Goal: Contribute content: Contribute content

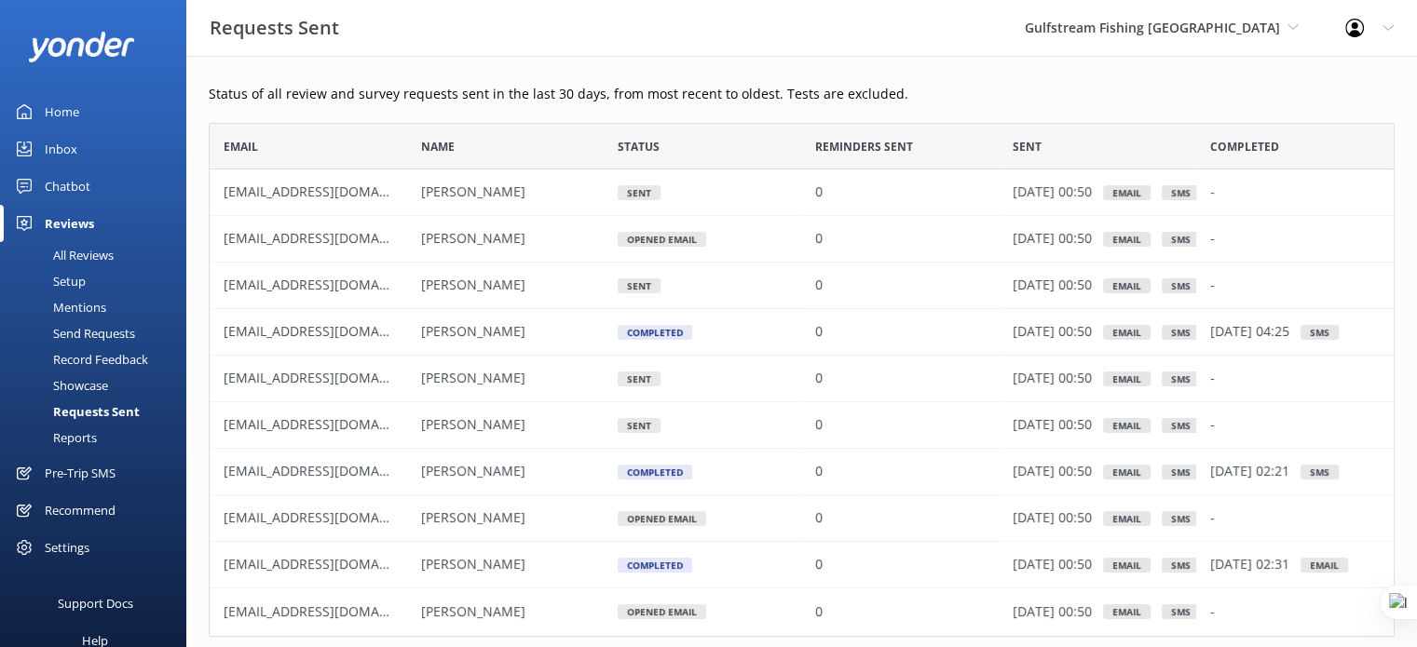
scroll to position [499, 1171]
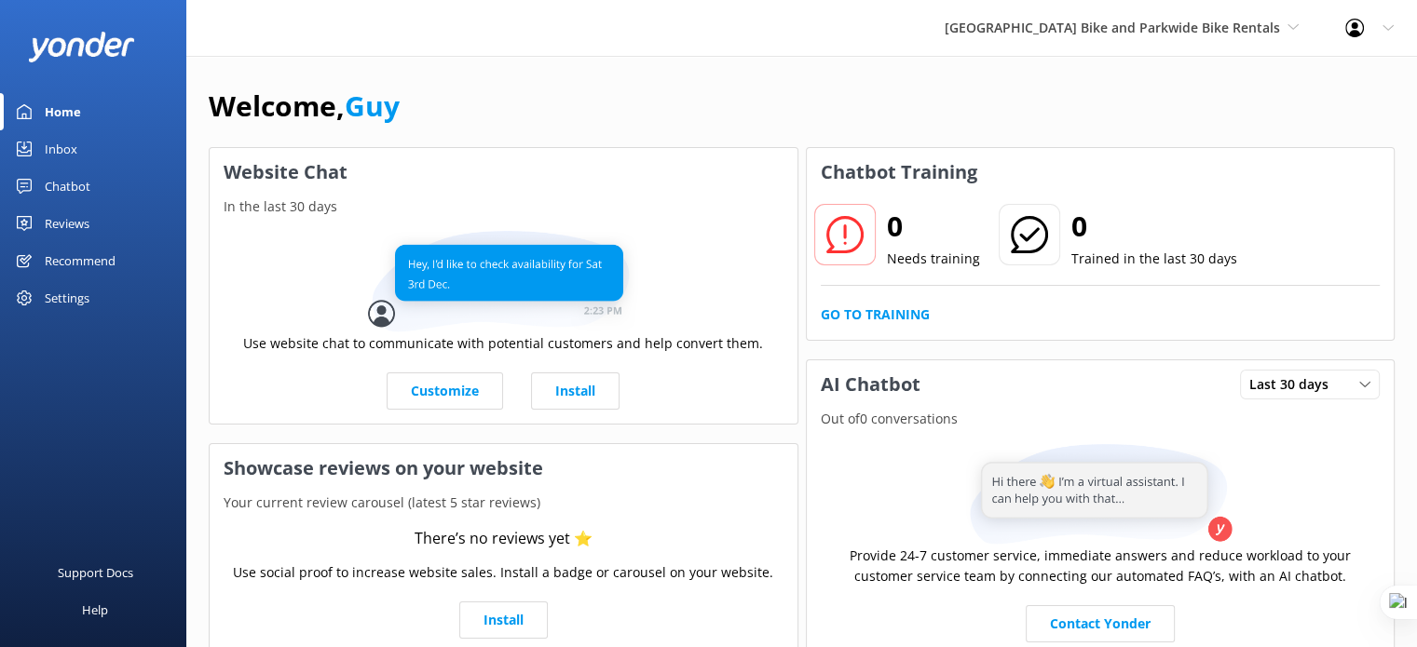
click at [71, 264] on div "Recommend" at bounding box center [80, 260] width 71 height 37
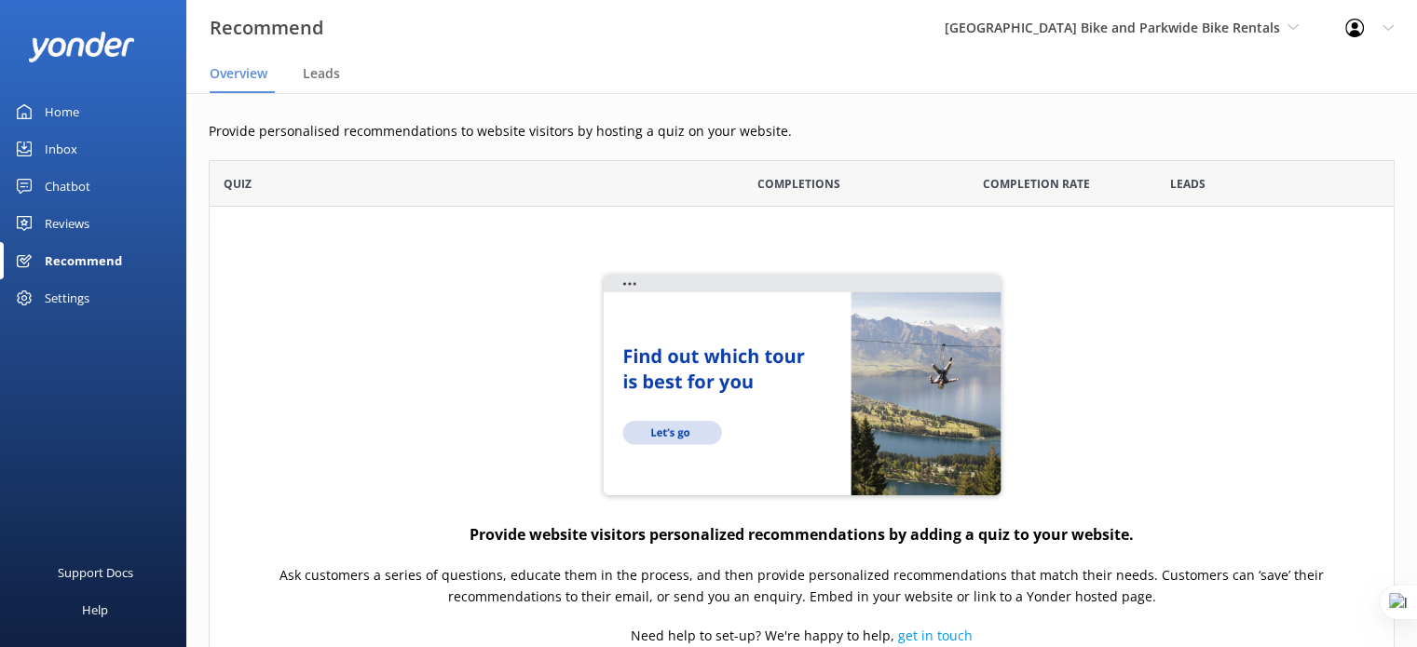
scroll to position [592, 1171]
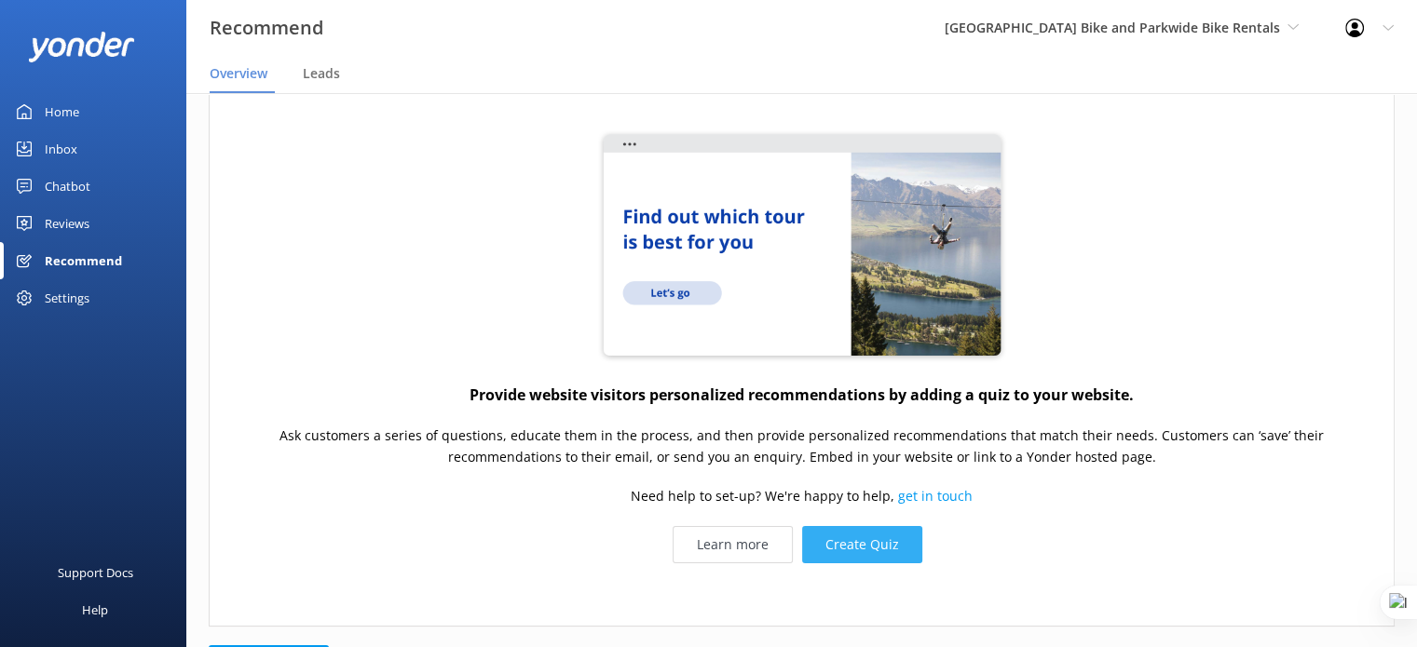
click at [864, 551] on button "Create Quiz" at bounding box center [862, 544] width 120 height 37
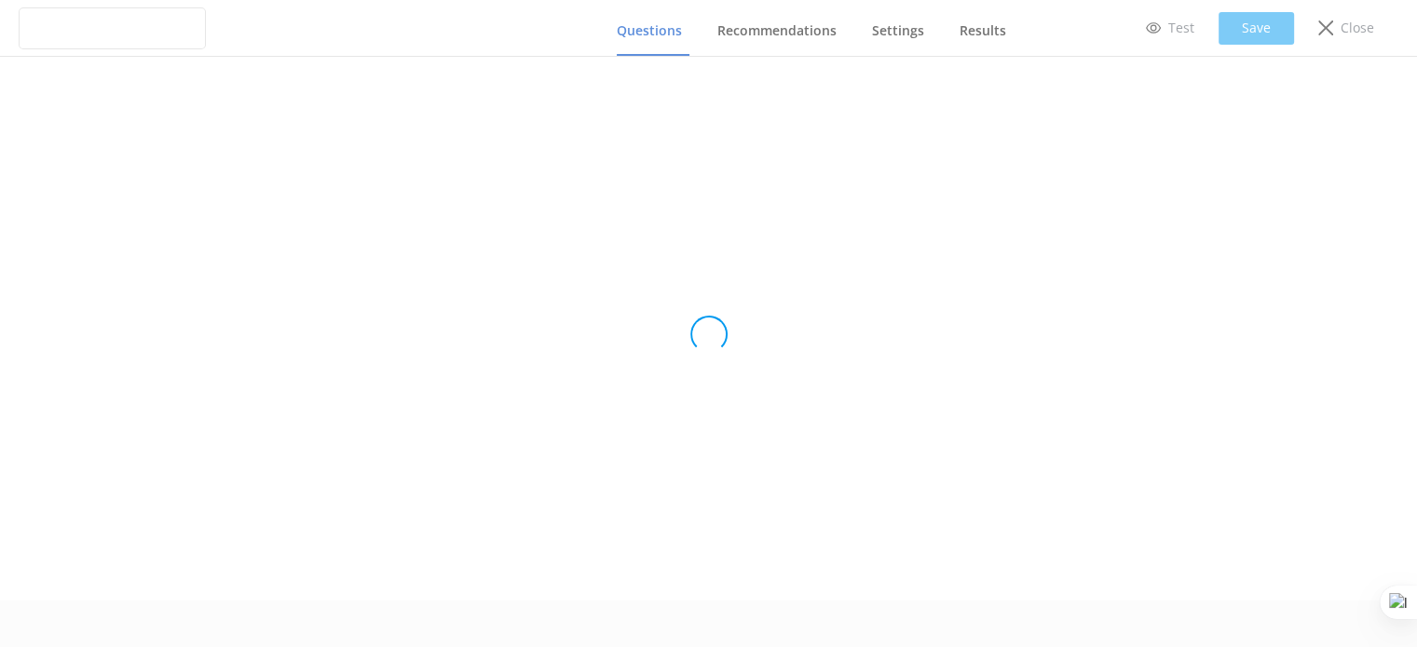
type input "Untitled Quiz"
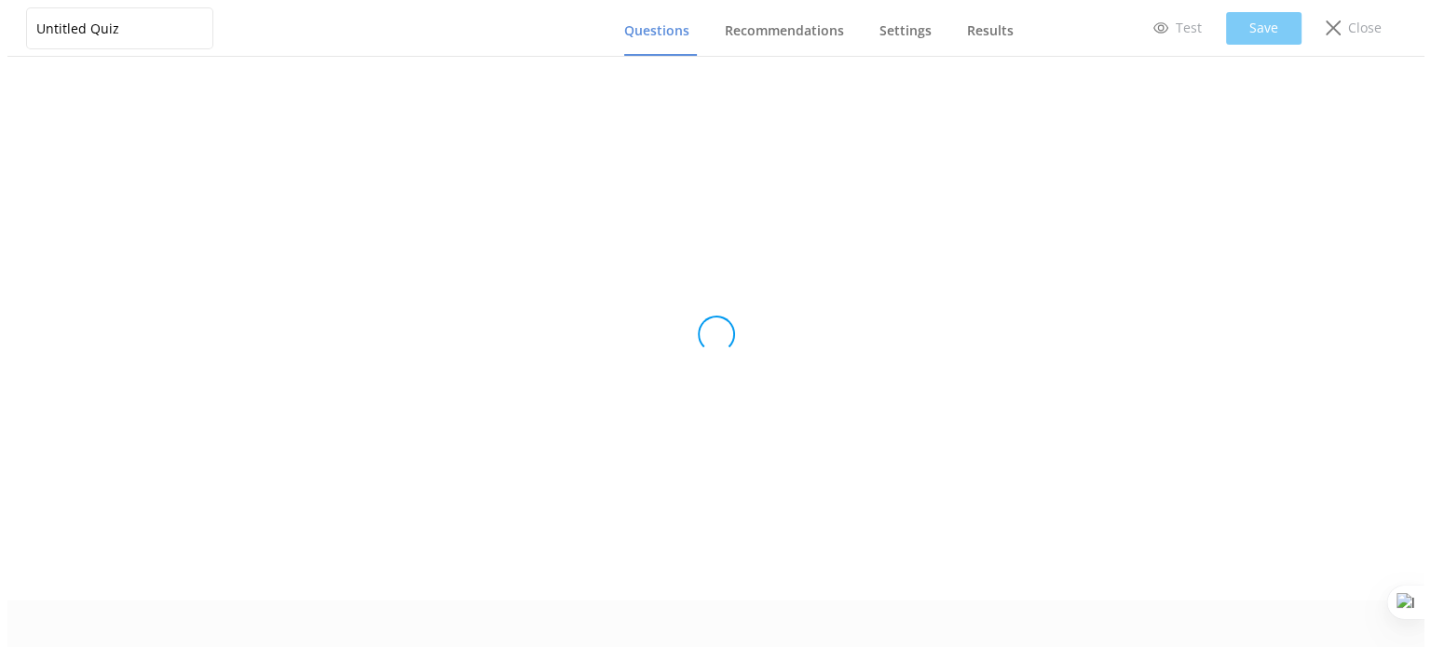
scroll to position [0, 0]
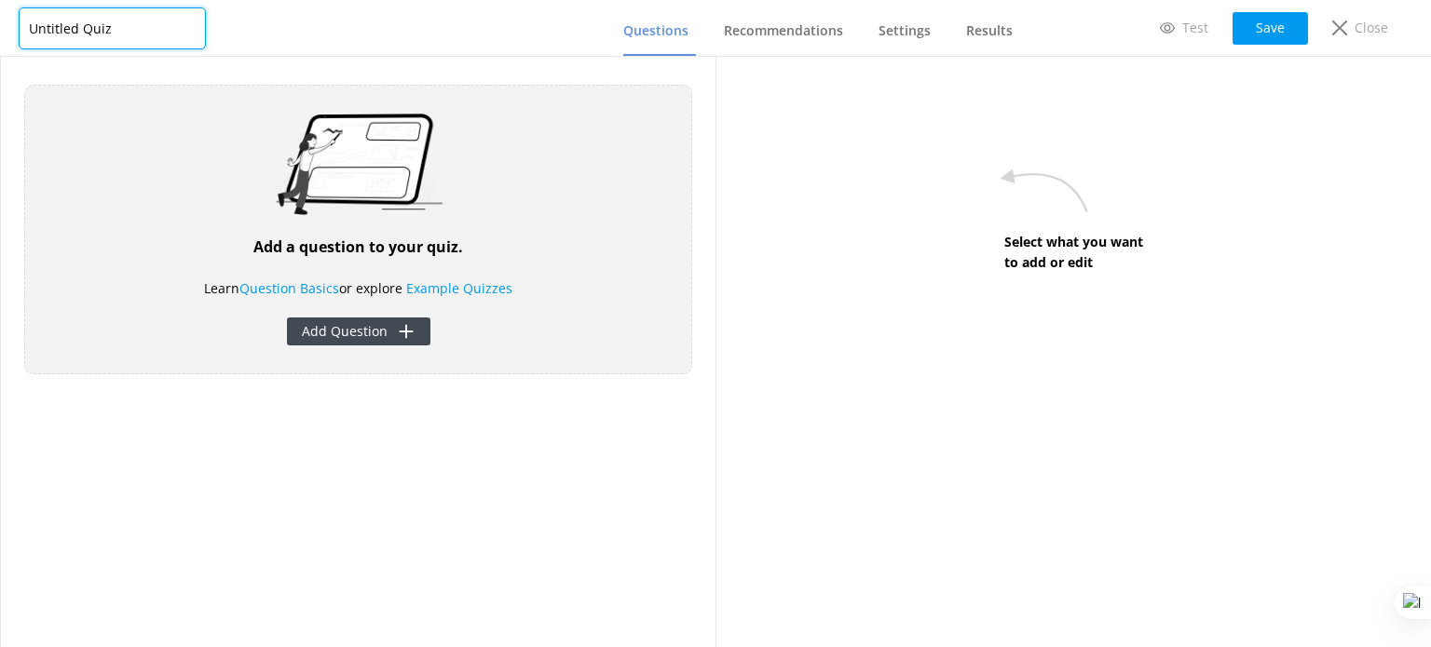
drag, startPoint x: 112, startPoint y: 17, endPoint x: 11, endPoint y: 20, distance: 100.7
click at [11, 20] on div "Untitled Quiz Questions Recommendations Settings Results Test Save Close" at bounding box center [715, 28] width 1431 height 57
click at [361, 342] on button "Add Question" at bounding box center [358, 332] width 143 height 28
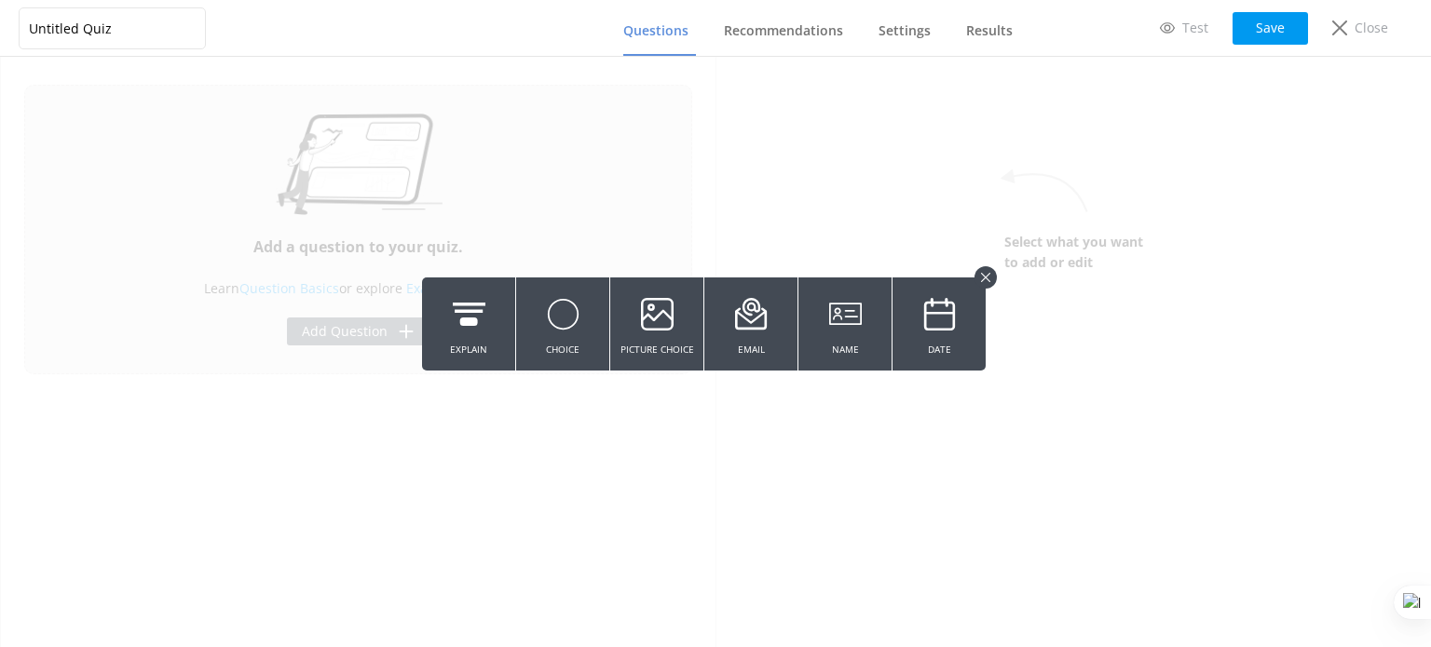
click at [991, 277] on button at bounding box center [985, 277] width 22 height 22
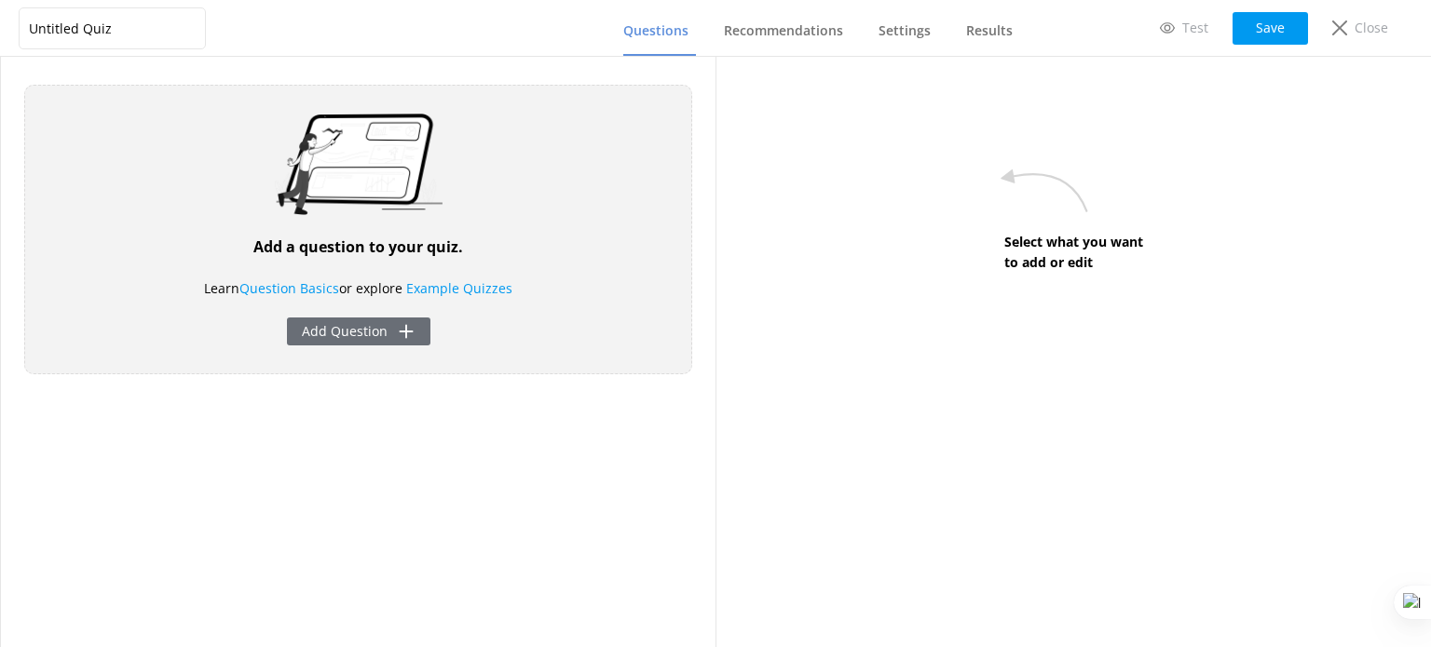
click at [388, 337] on button "Add Question" at bounding box center [358, 332] width 143 height 28
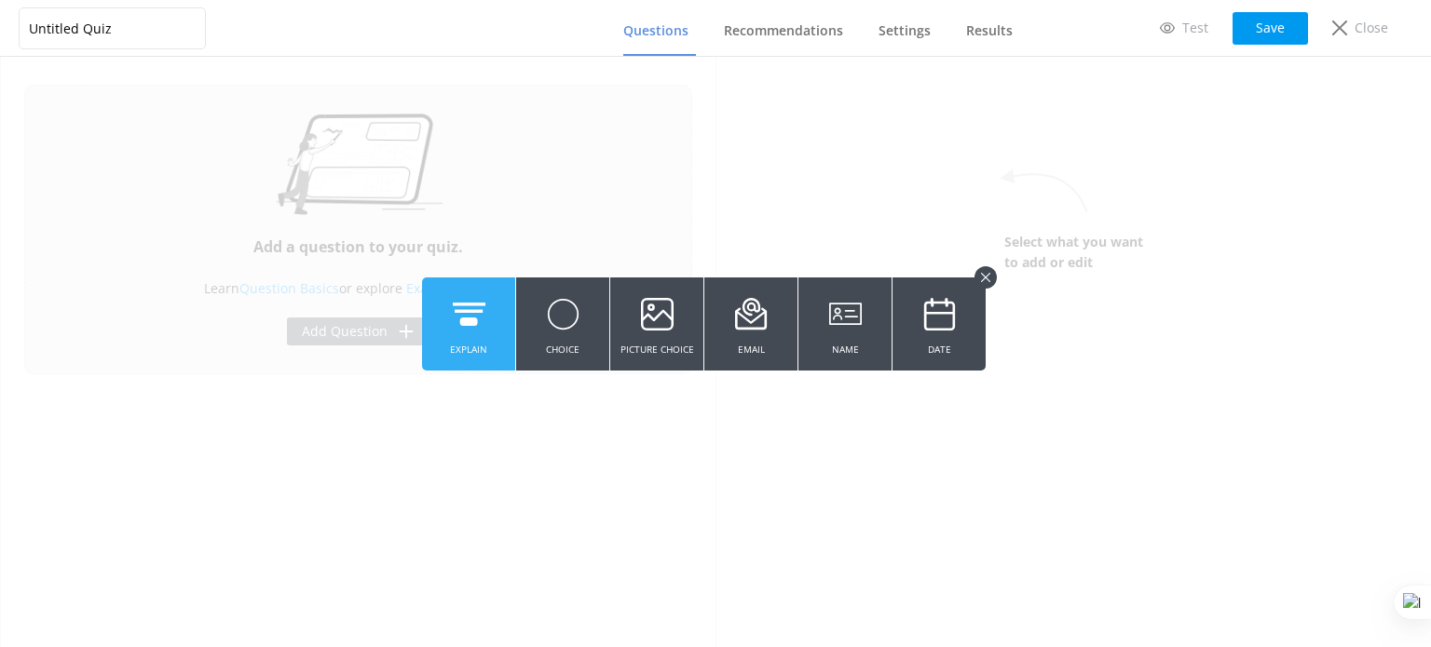
click at [499, 326] on button "Explain" at bounding box center [468, 324] width 93 height 93
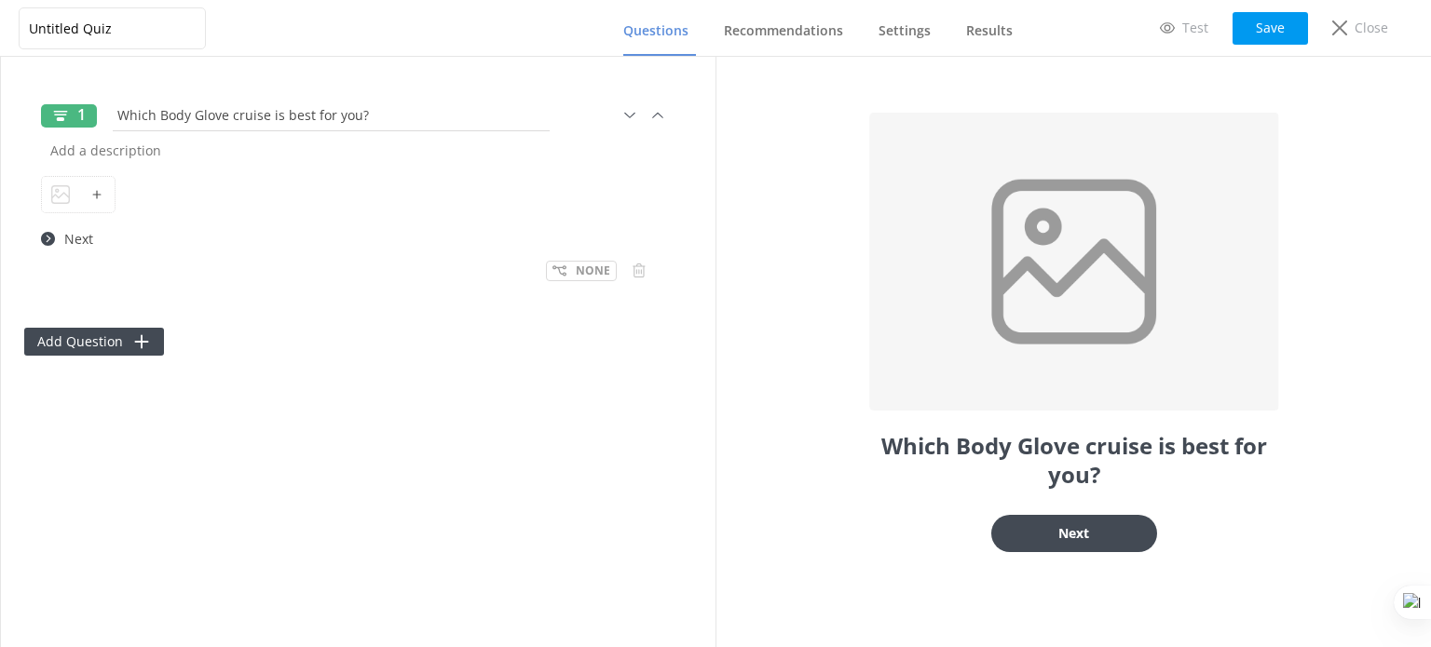
drag, startPoint x: 380, startPoint y: 115, endPoint x: 160, endPoint y: 121, distance: 220.0
click at [160, 121] on input "Which Body Glove cruise is best for you?" at bounding box center [331, 115] width 446 height 42
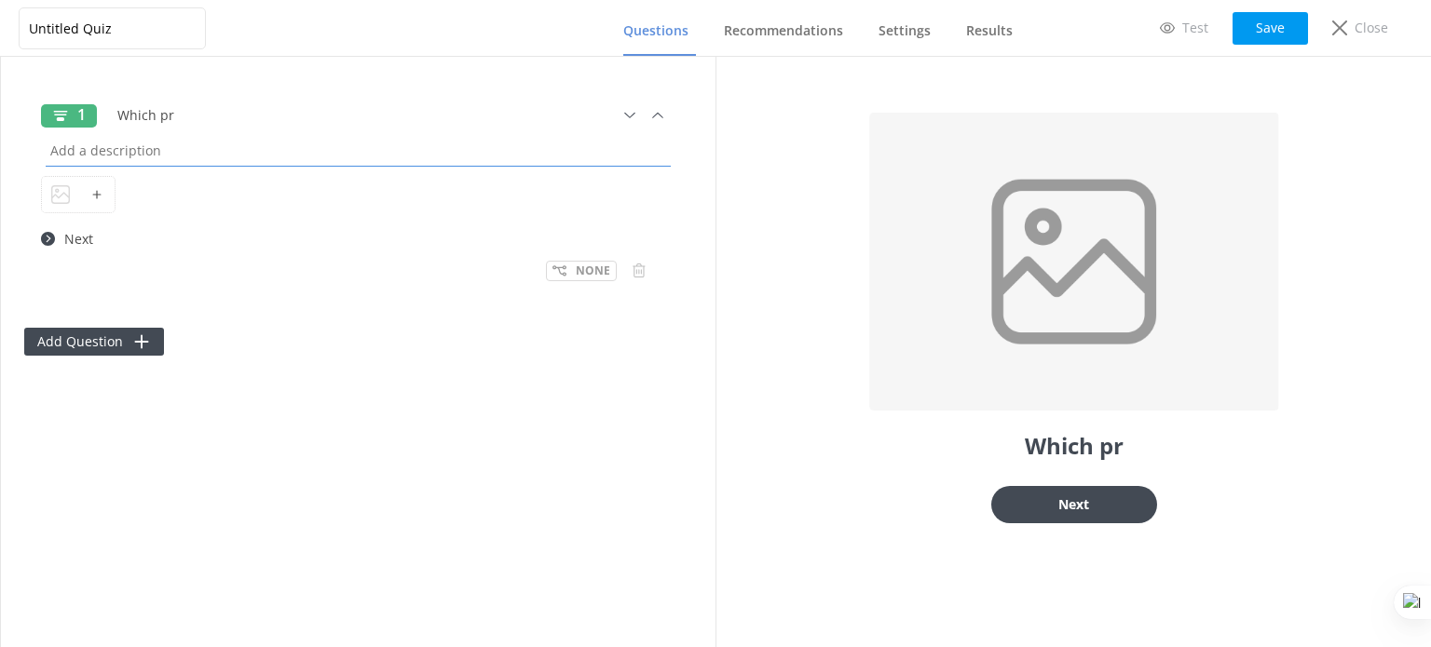
click at [188, 133] on input "text" at bounding box center [358, 150] width 634 height 42
drag, startPoint x: 181, startPoint y: 118, endPoint x: 138, endPoint y: 115, distance: 43.0
click at [138, 115] on input "Which pr" at bounding box center [331, 115] width 446 height 42
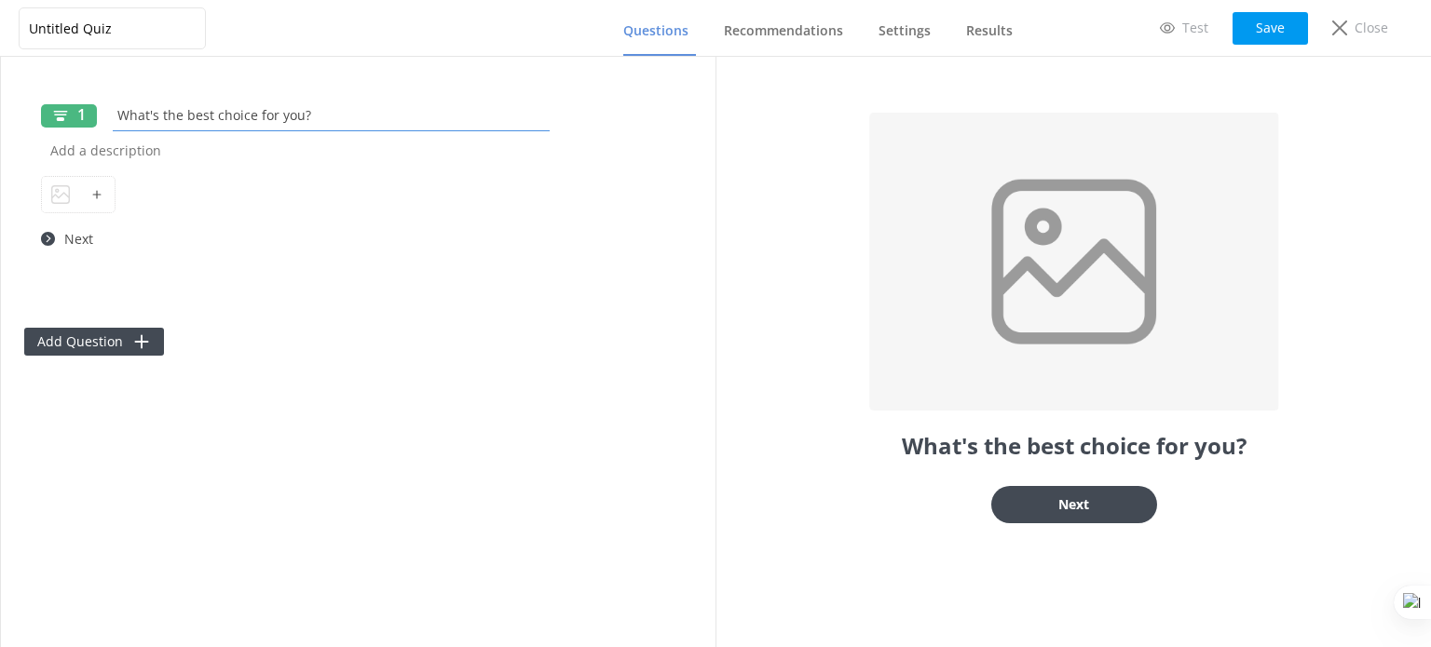
type input "What's the best choice for you?"
click at [95, 204] on div at bounding box center [96, 194] width 36 height 35
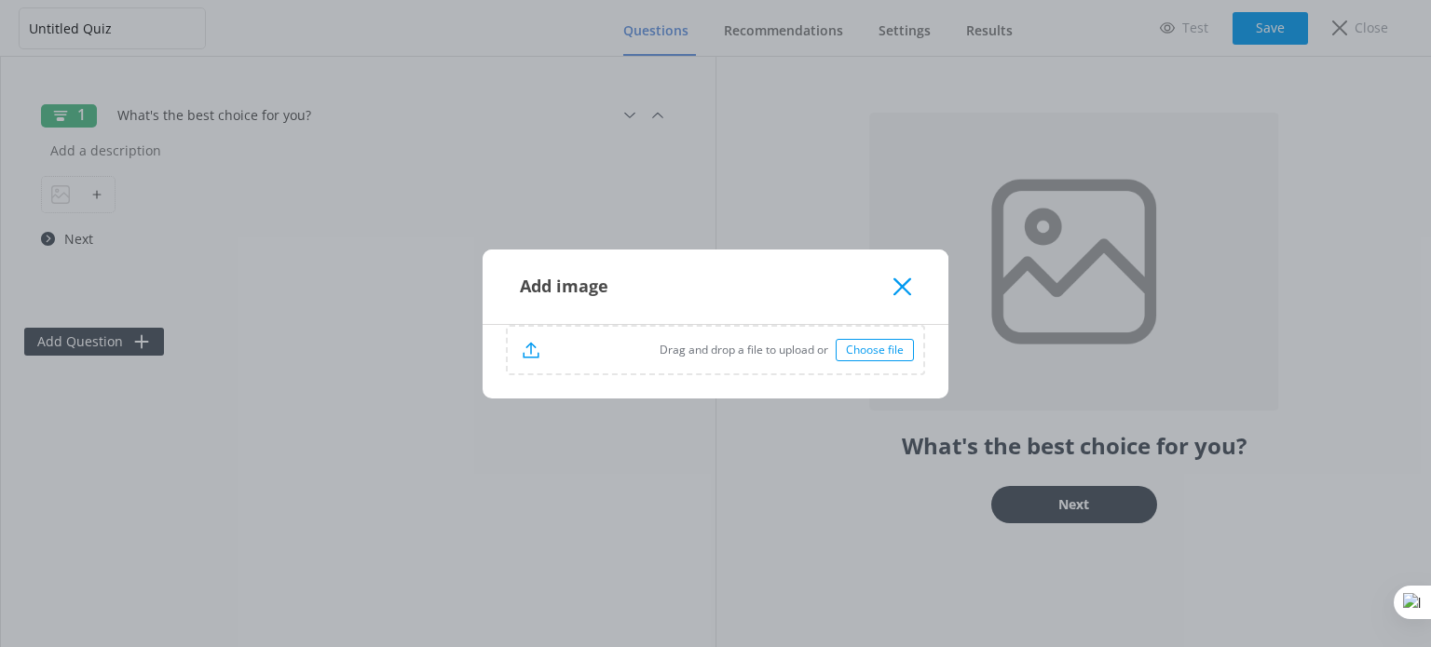
click at [861, 346] on div "Choose file" at bounding box center [875, 350] width 78 height 22
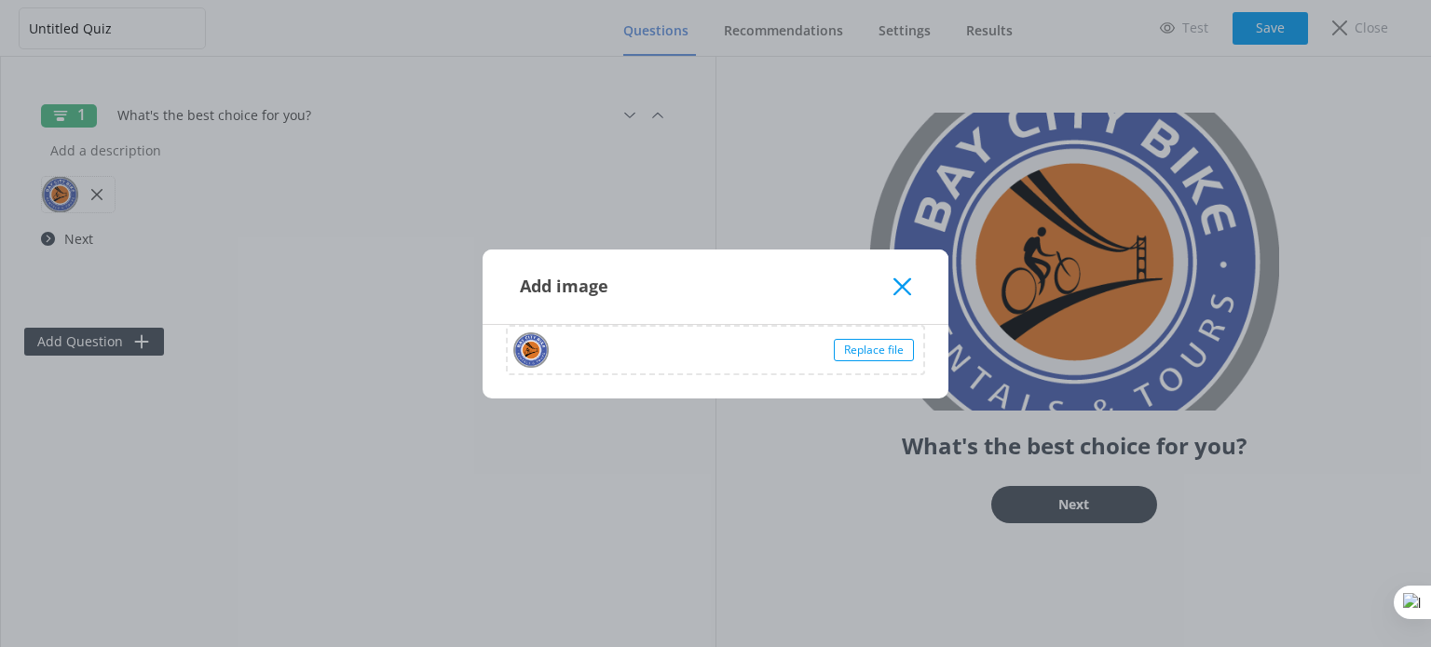
click at [386, 295] on div "Add image Replace file" at bounding box center [715, 323] width 1431 height 647
click at [901, 299] on div "Add image" at bounding box center [716, 287] width 466 height 75
click at [901, 293] on icon at bounding box center [902, 287] width 18 height 19
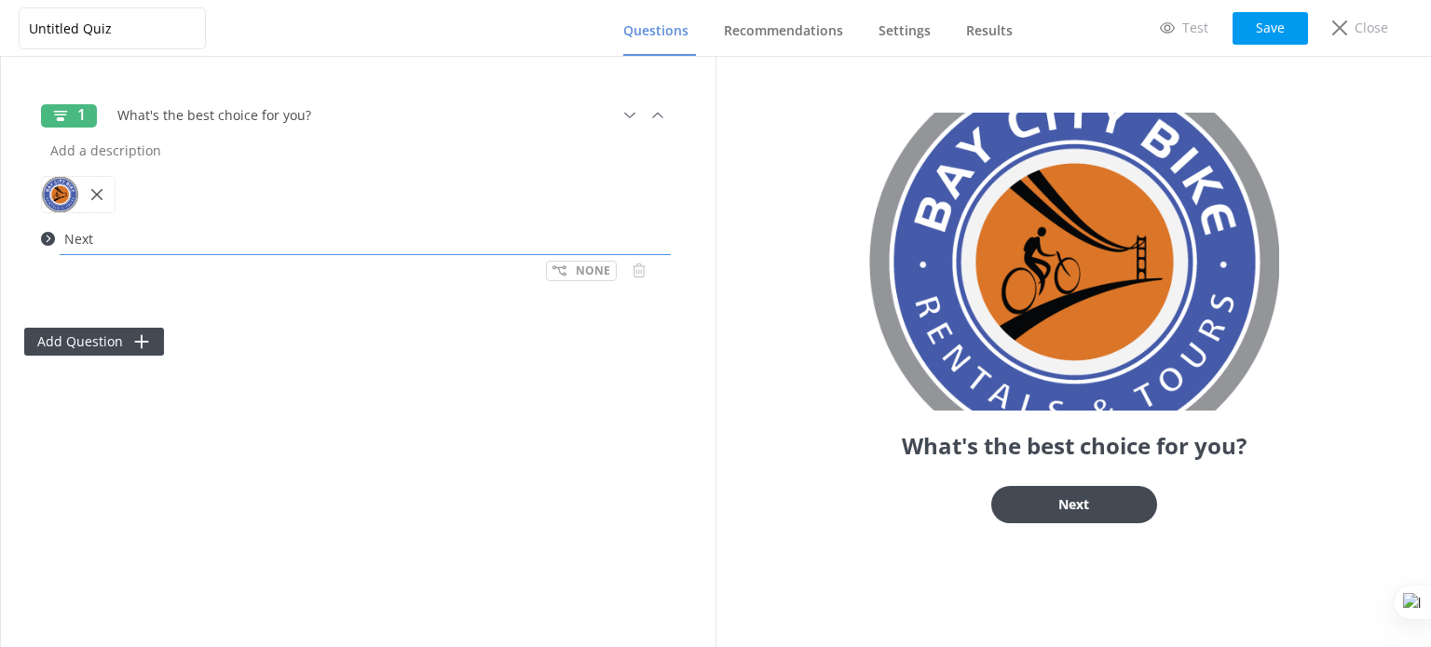
click at [92, 236] on input "Next" at bounding box center [365, 239] width 620 height 42
drag, startPoint x: 126, startPoint y: 245, endPoint x: 58, endPoint y: 236, distance: 68.6
click at [58, 236] on input "Next" at bounding box center [365, 239] width 620 height 42
type input "Let's Go!"
click at [468, 367] on div "1 What's the best choice for you? Let's Go! None Add Question" at bounding box center [358, 352] width 715 height 591
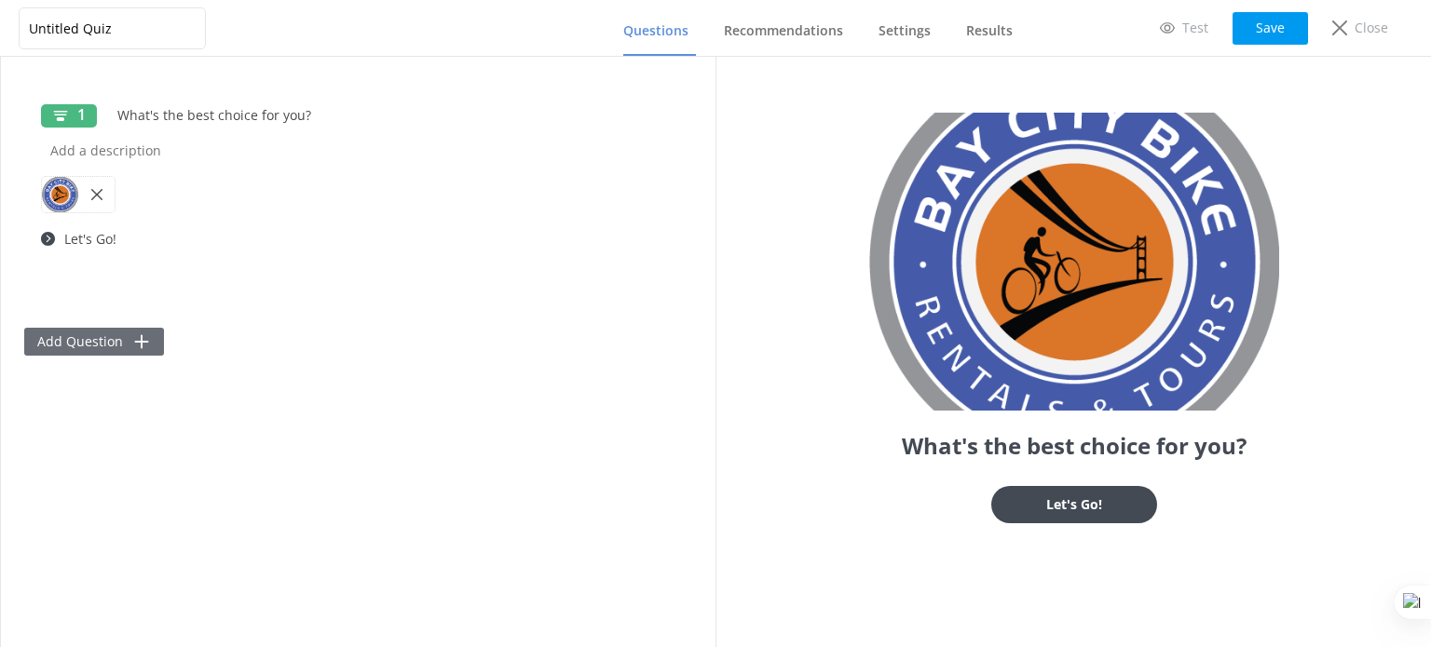
click at [107, 333] on button "Add Question" at bounding box center [94, 342] width 140 height 28
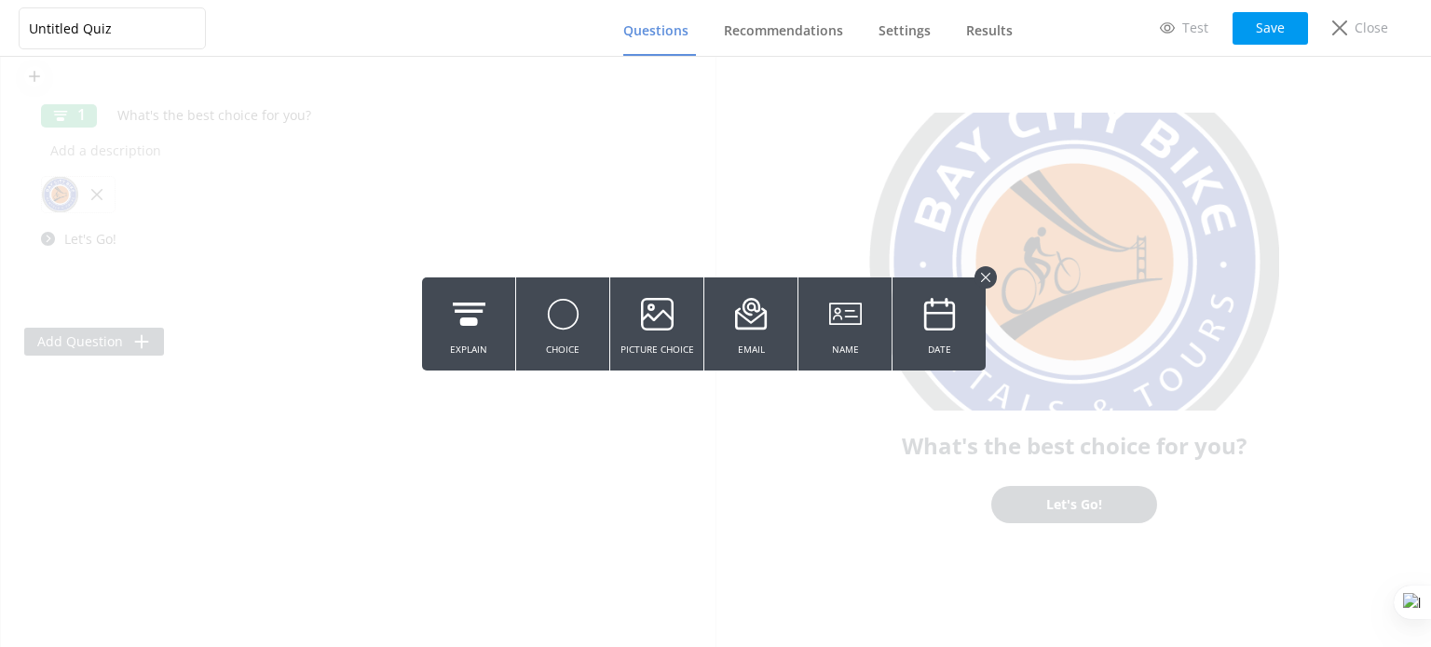
click at [104, 464] on button at bounding box center [715, 323] width 1431 height 647
click at [568, 352] on button "Choice" at bounding box center [562, 324] width 93 height 93
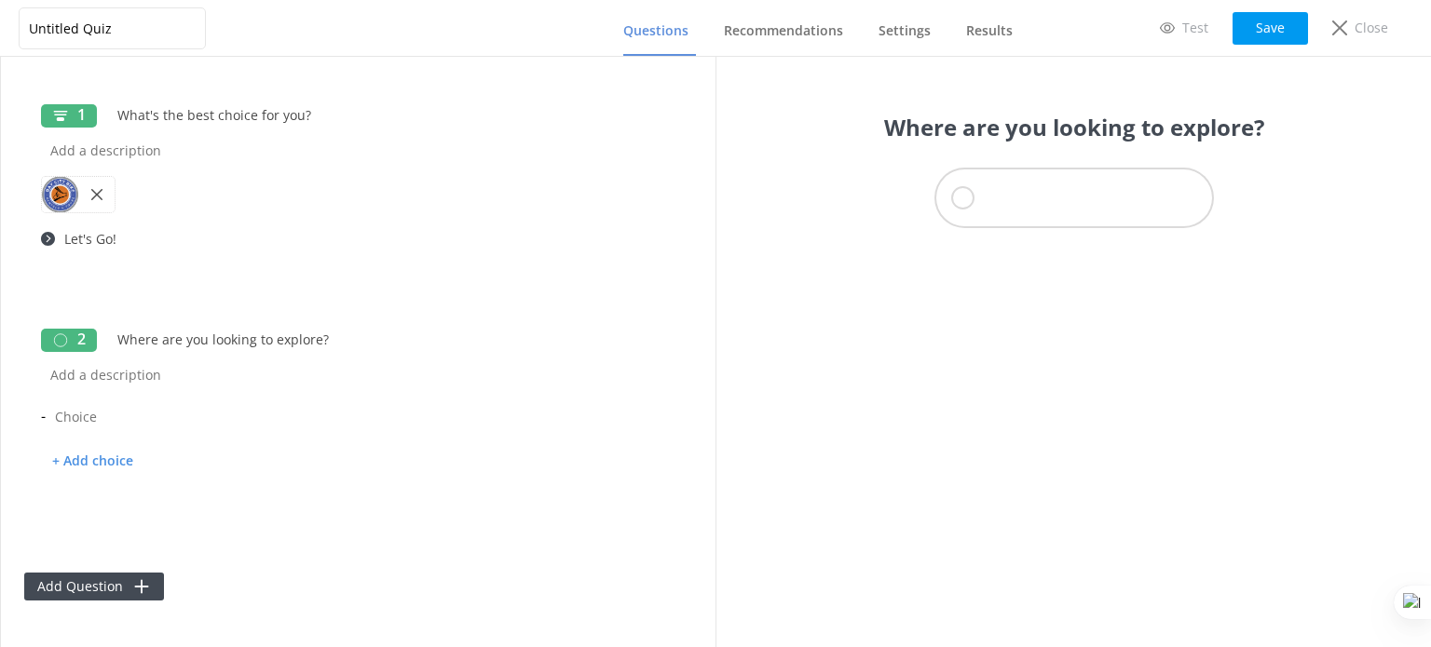
type input "Where are you looking to explore?"
click at [82, 420] on input "text" at bounding box center [352, 417] width 613 height 42
type input "[GEOGRAPHIC_DATA]"
click at [118, 455] on p "+ Add choice" at bounding box center [92, 461] width 103 height 33
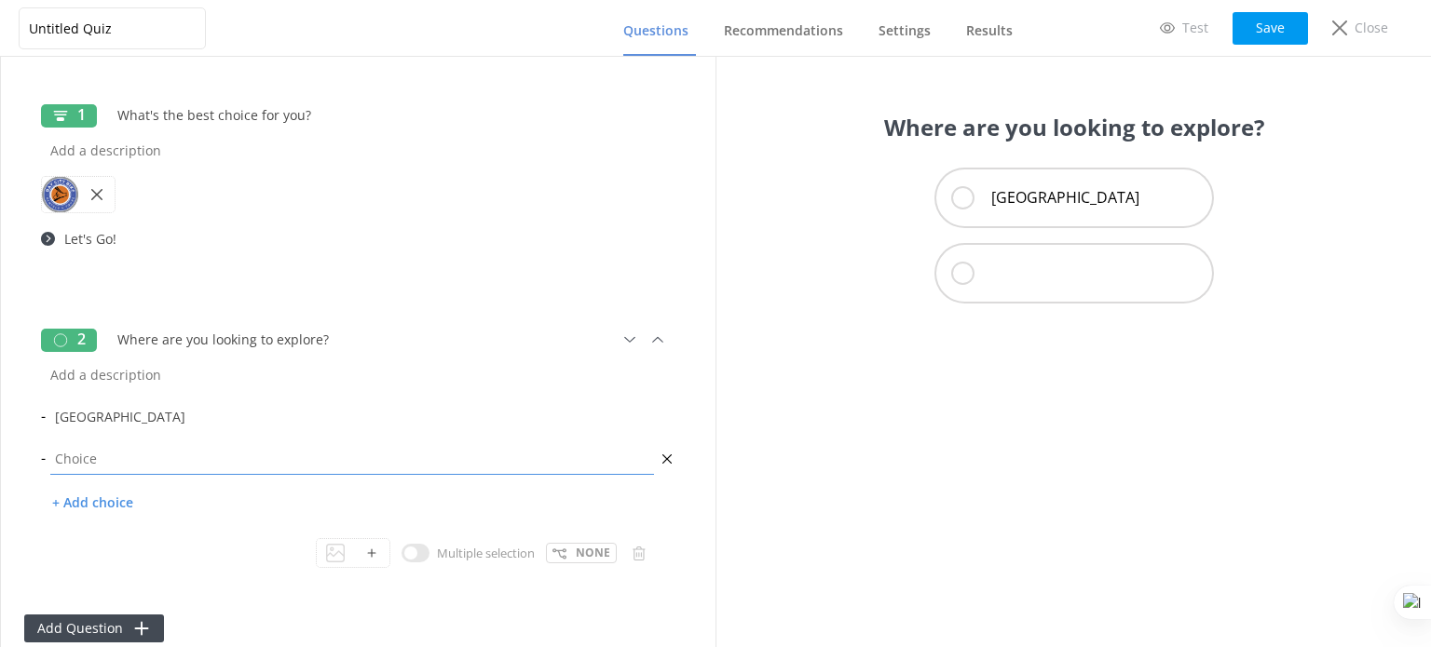
click at [124, 459] on input "text" at bounding box center [352, 459] width 613 height 42
type input "The [GEOGRAPHIC_DATA]"
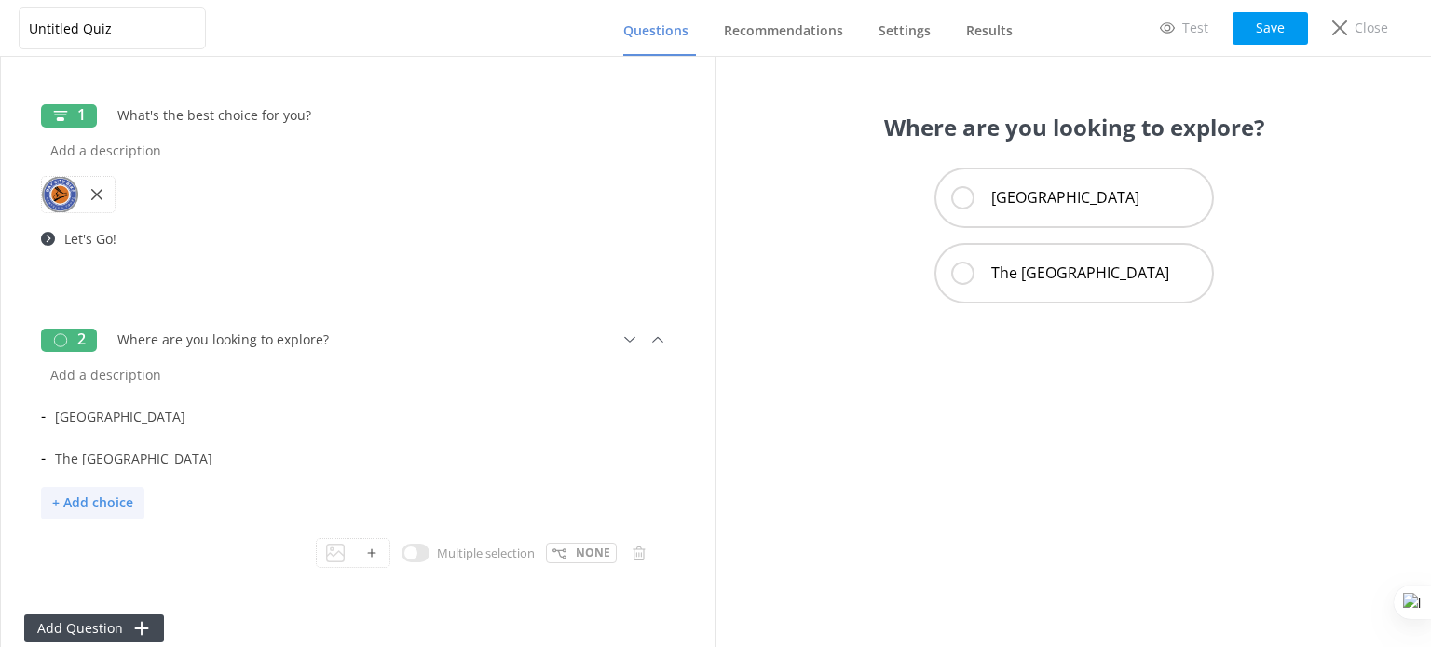
click at [127, 506] on p "+ Add choice" at bounding box center [92, 503] width 103 height 33
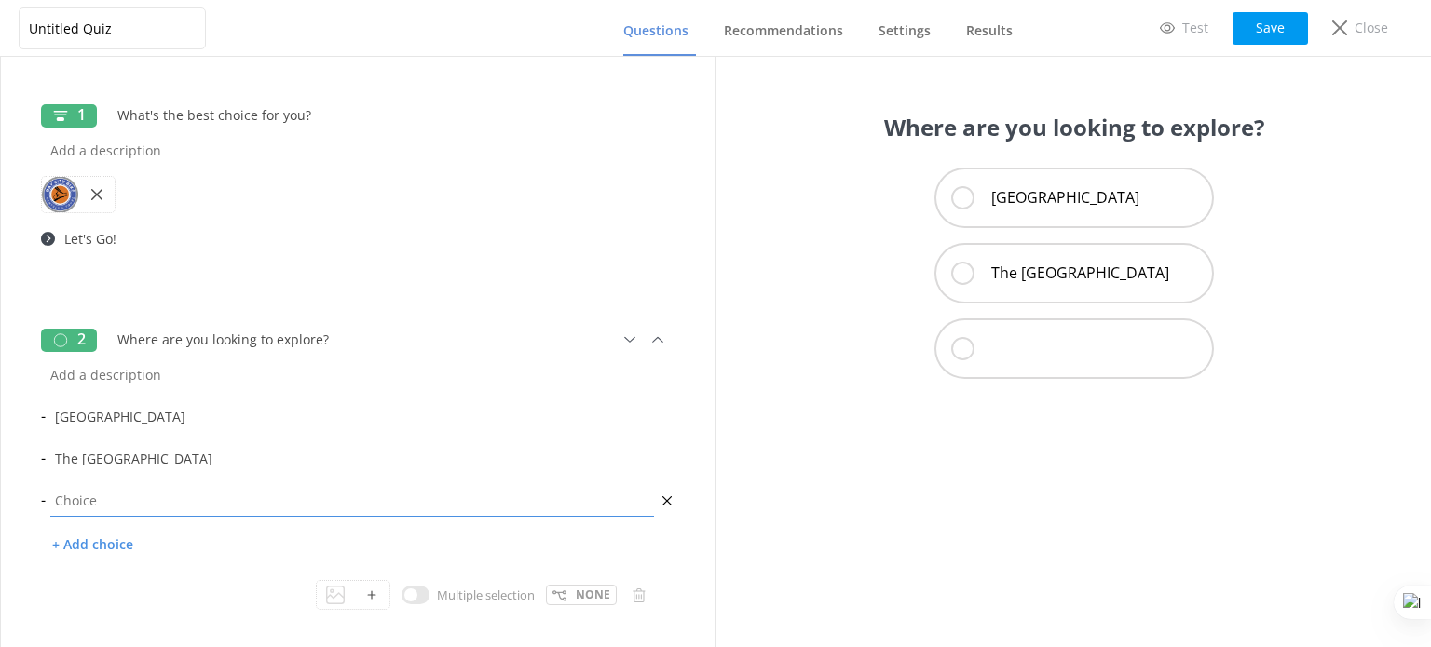
click at [134, 502] on input "text" at bounding box center [352, 501] width 613 height 42
type input "Greater [GEOGRAPHIC_DATA][PERSON_NAME]"
click at [225, 543] on div "- [GEOGRAPHIC_DATA] - [GEOGRAPHIC_DATA] - [GEOGRAPHIC_DATA][PERSON_NAME] + Add …" at bounding box center [358, 488] width 634 height 184
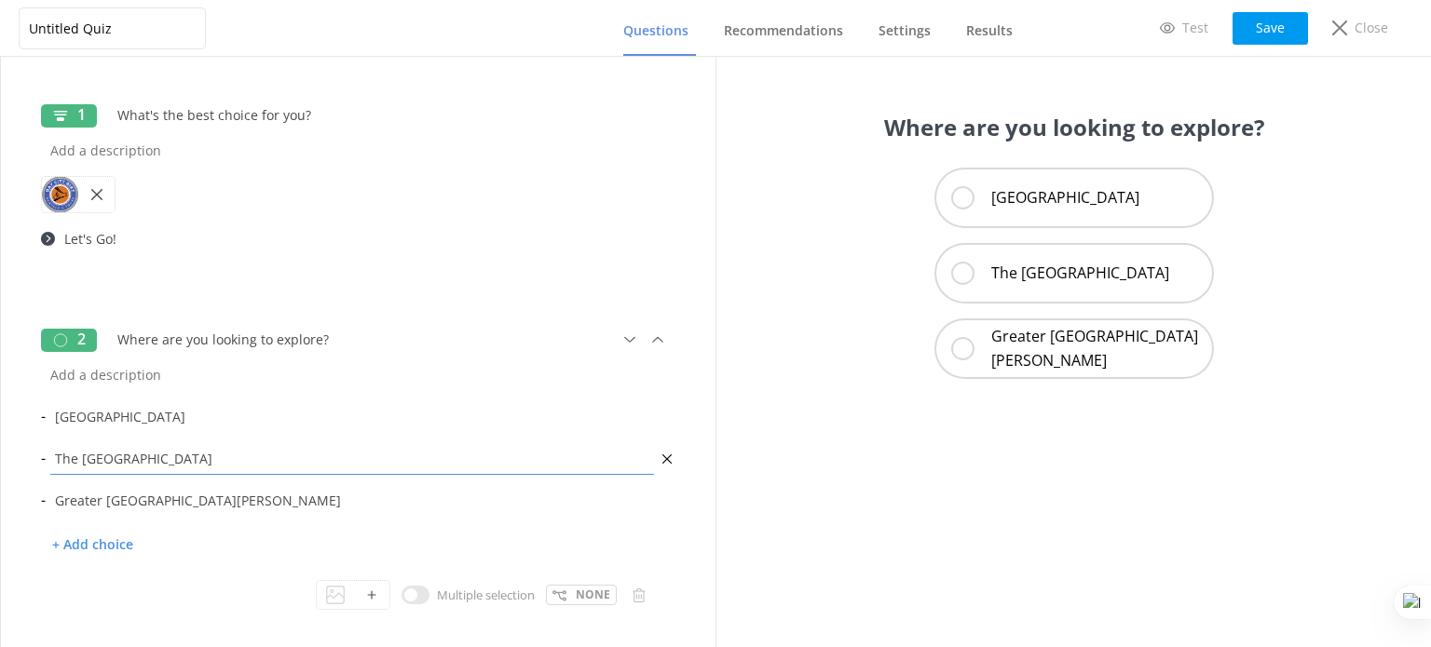
click at [170, 479] on input "The [GEOGRAPHIC_DATA]" at bounding box center [352, 459] width 613 height 42
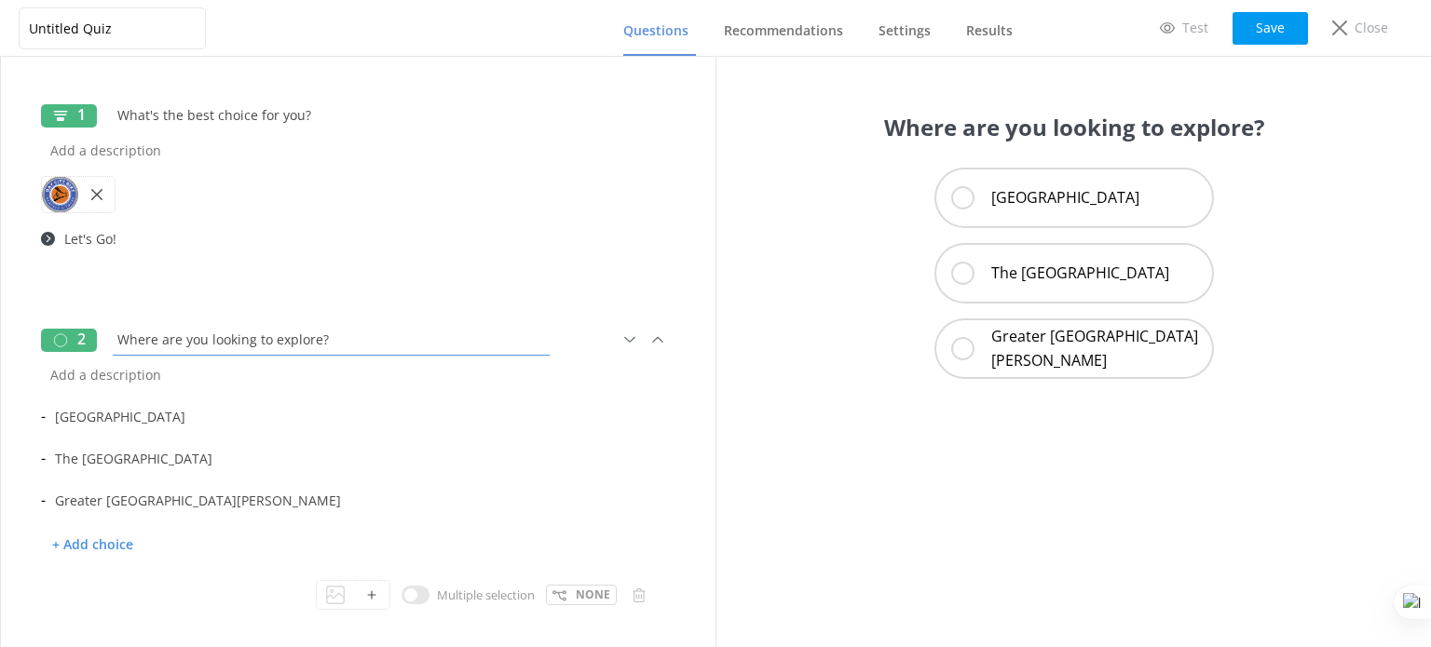
click at [223, 344] on input "Where are you looking to explore?" at bounding box center [331, 340] width 446 height 42
click at [140, 423] on input "[GEOGRAPHIC_DATA]" at bounding box center [352, 417] width 613 height 42
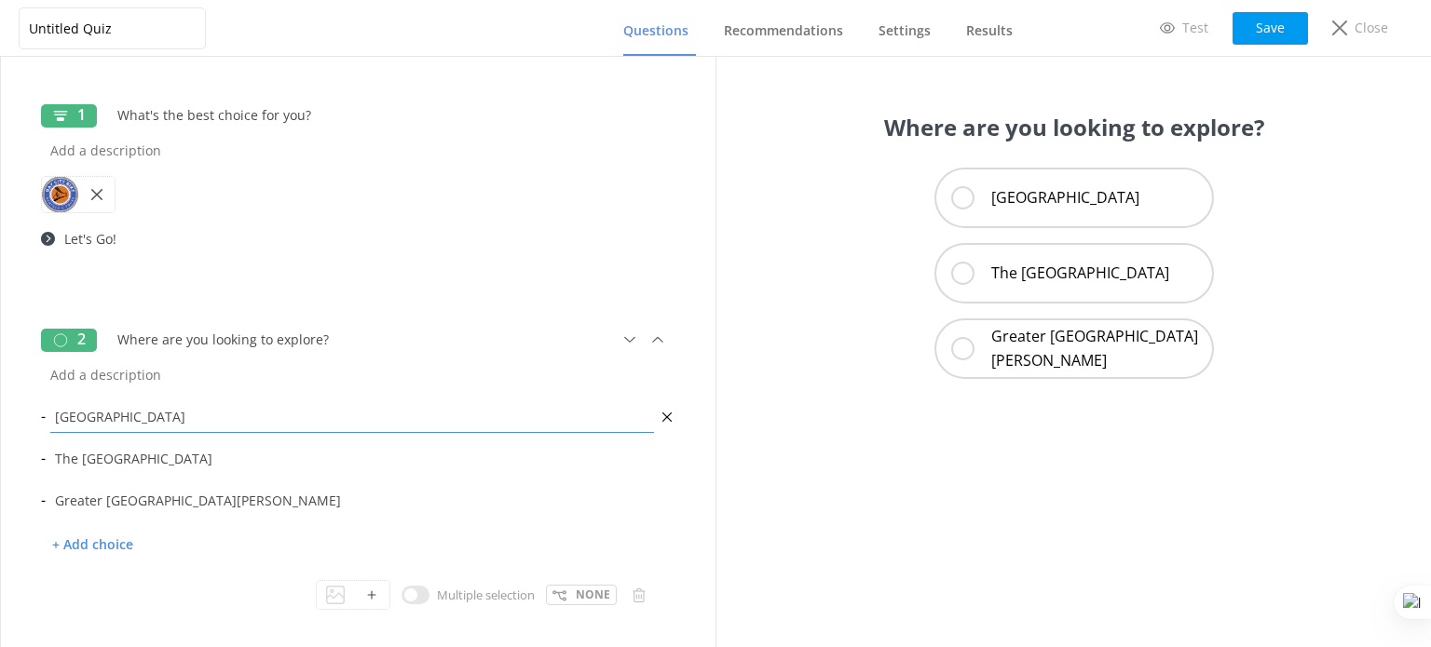
click at [140, 423] on input "[GEOGRAPHIC_DATA]" at bounding box center [352, 417] width 613 height 42
click at [104, 472] on input "The [GEOGRAPHIC_DATA]" at bounding box center [352, 459] width 613 height 42
click at [157, 509] on input "Greater [GEOGRAPHIC_DATA][PERSON_NAME]" at bounding box center [352, 501] width 613 height 42
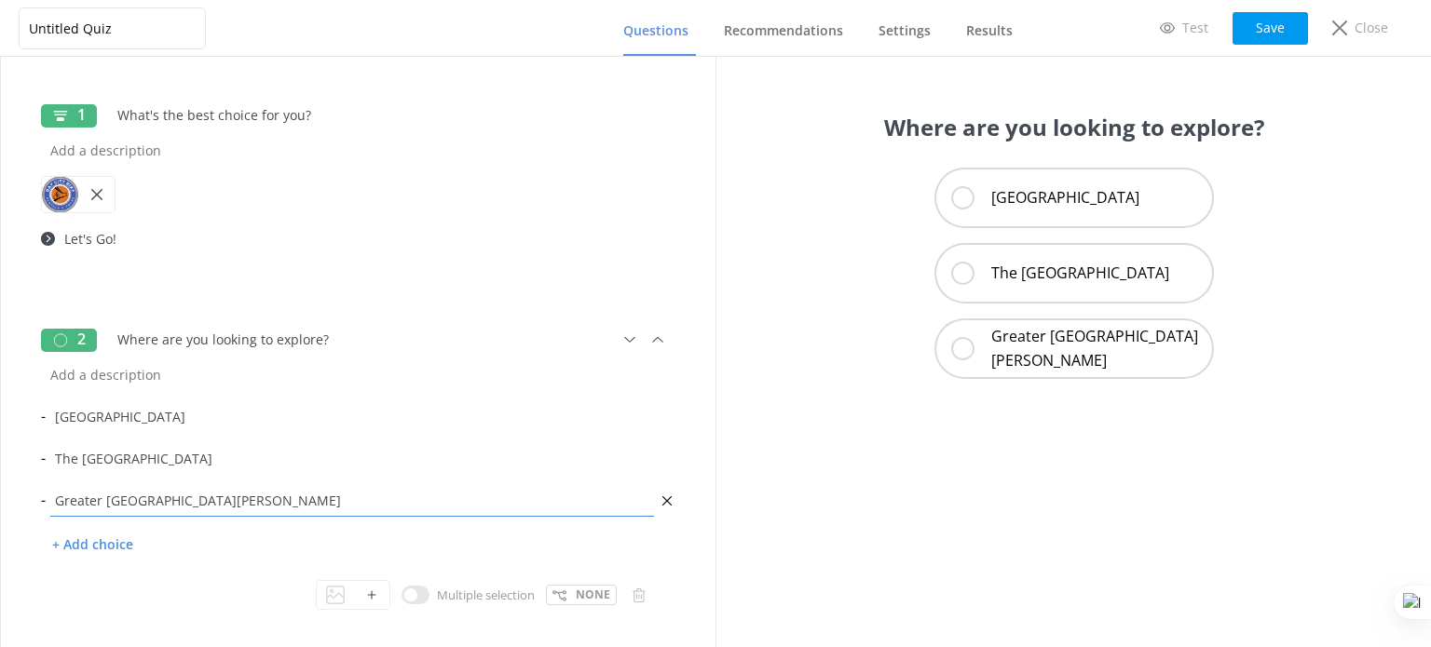
click at [157, 509] on input "Greater [GEOGRAPHIC_DATA][PERSON_NAME]" at bounding box center [352, 501] width 613 height 42
click at [361, 414] on input "[GEOGRAPHIC_DATA]" at bounding box center [352, 417] width 613 height 42
click at [633, 599] on button at bounding box center [638, 595] width 21 height 21
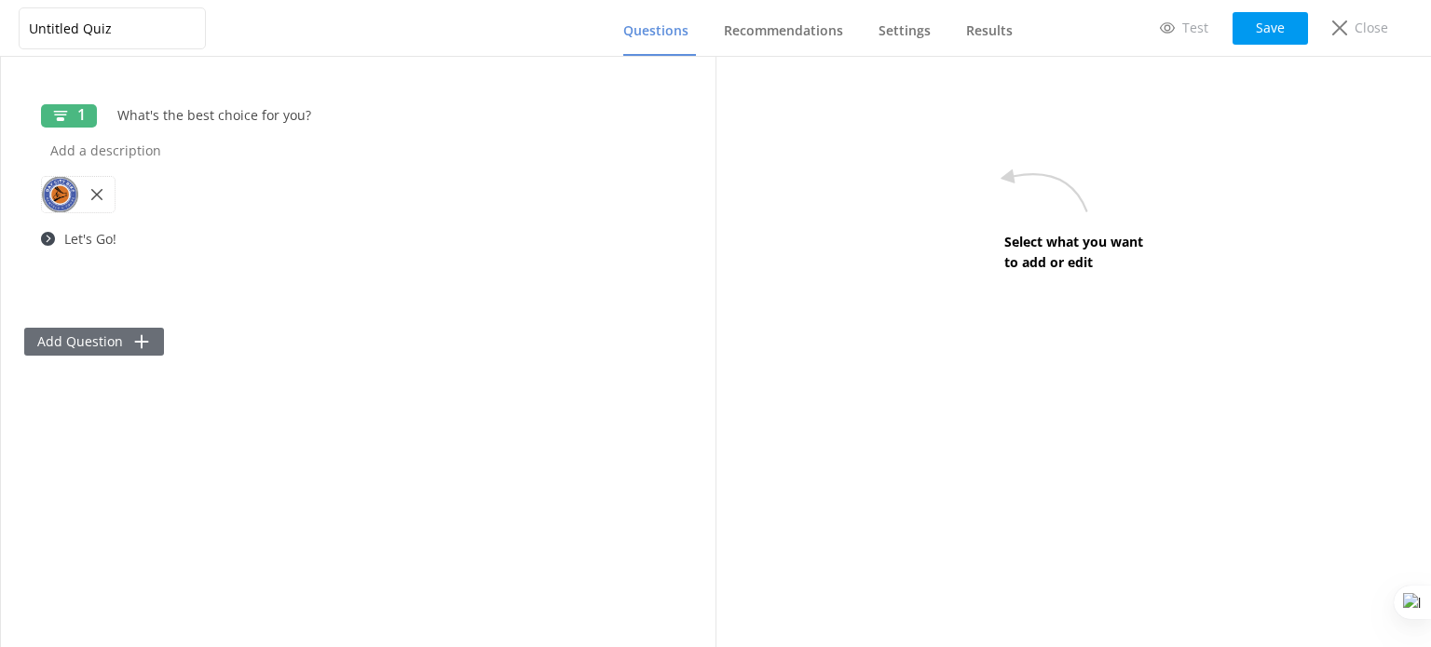
click at [120, 338] on button "Add Question" at bounding box center [94, 342] width 140 height 28
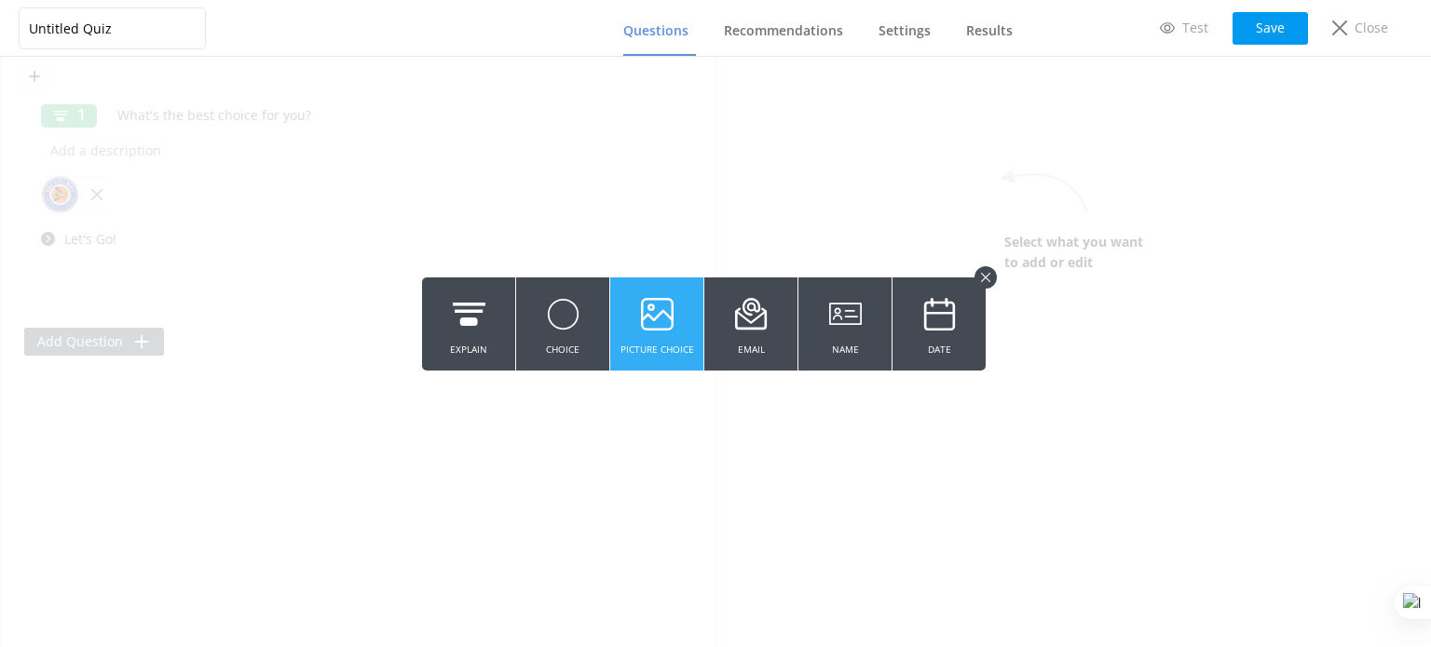
click at [647, 338] on icon at bounding box center [657, 314] width 33 height 51
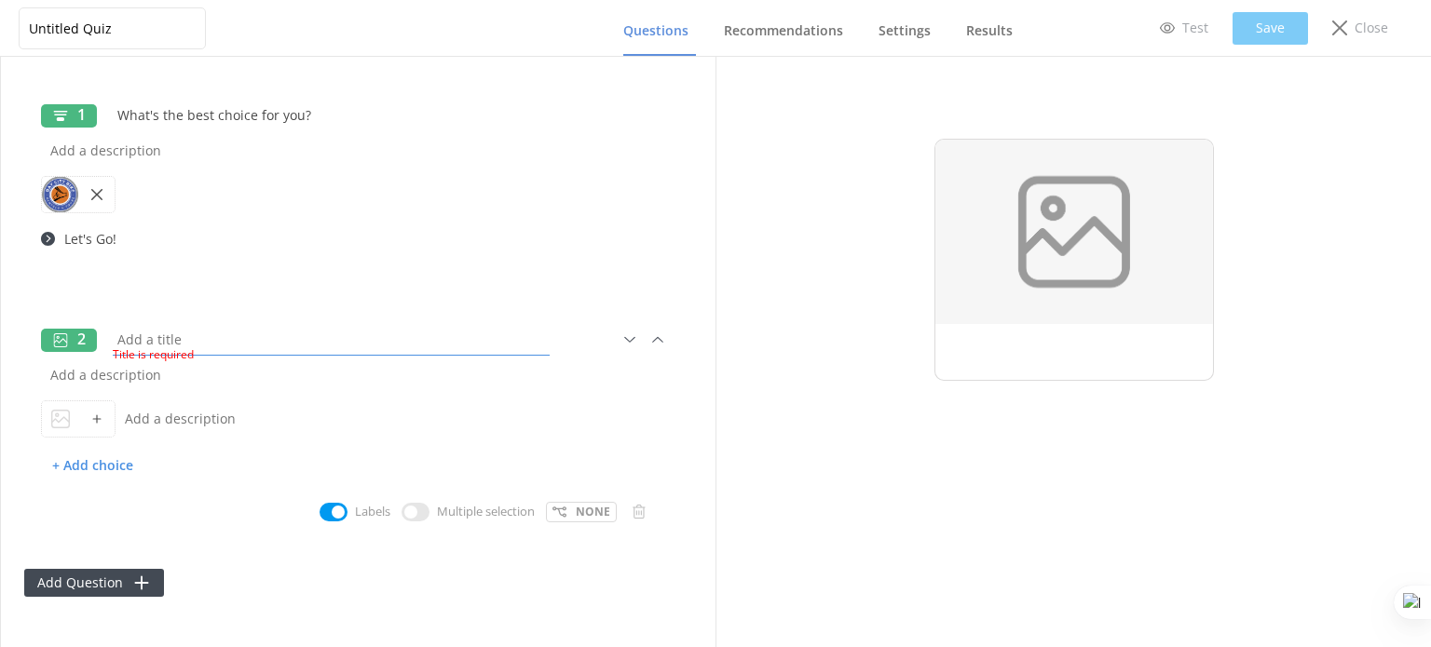
click at [148, 334] on input "text" at bounding box center [331, 340] width 446 height 42
paste input "Where are you looking to explore?"
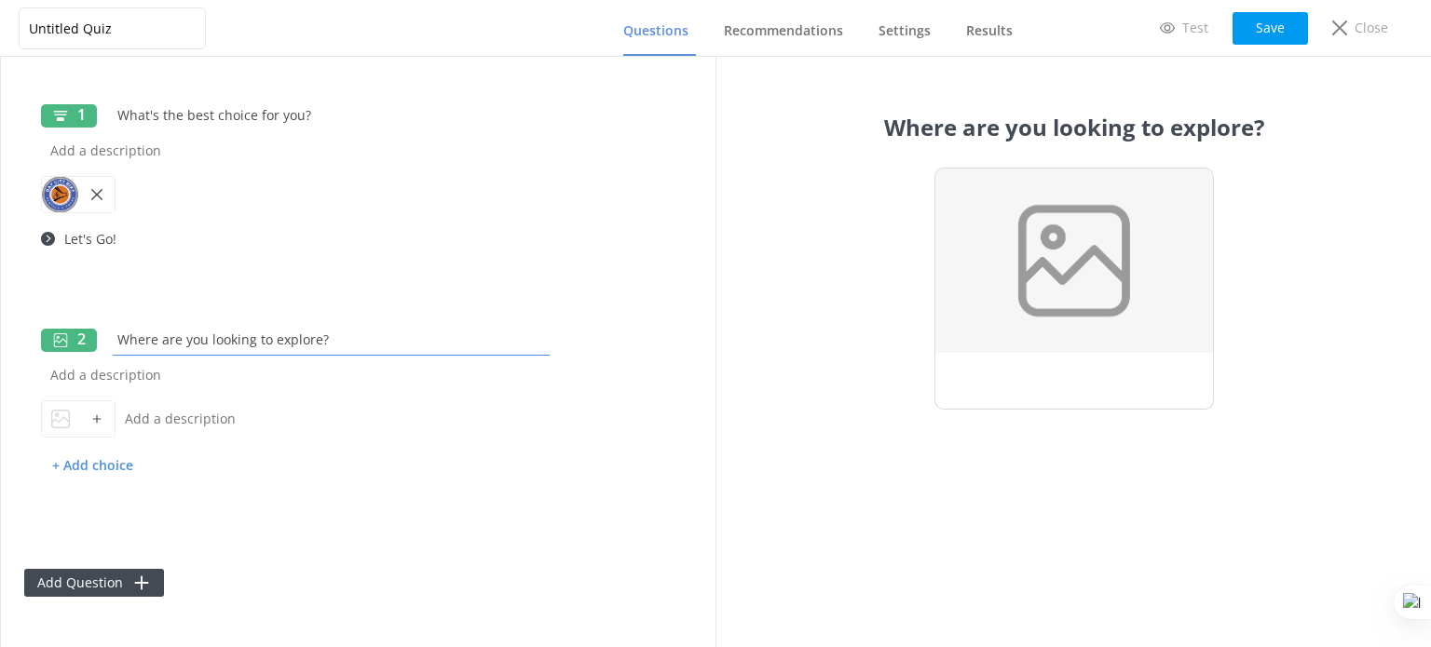
type input "Where are you looking to explore?"
click at [189, 420] on input "text" at bounding box center [382, 419] width 532 height 42
paste input "[GEOGRAPHIC_DATA]"
type input "[GEOGRAPHIC_DATA]"
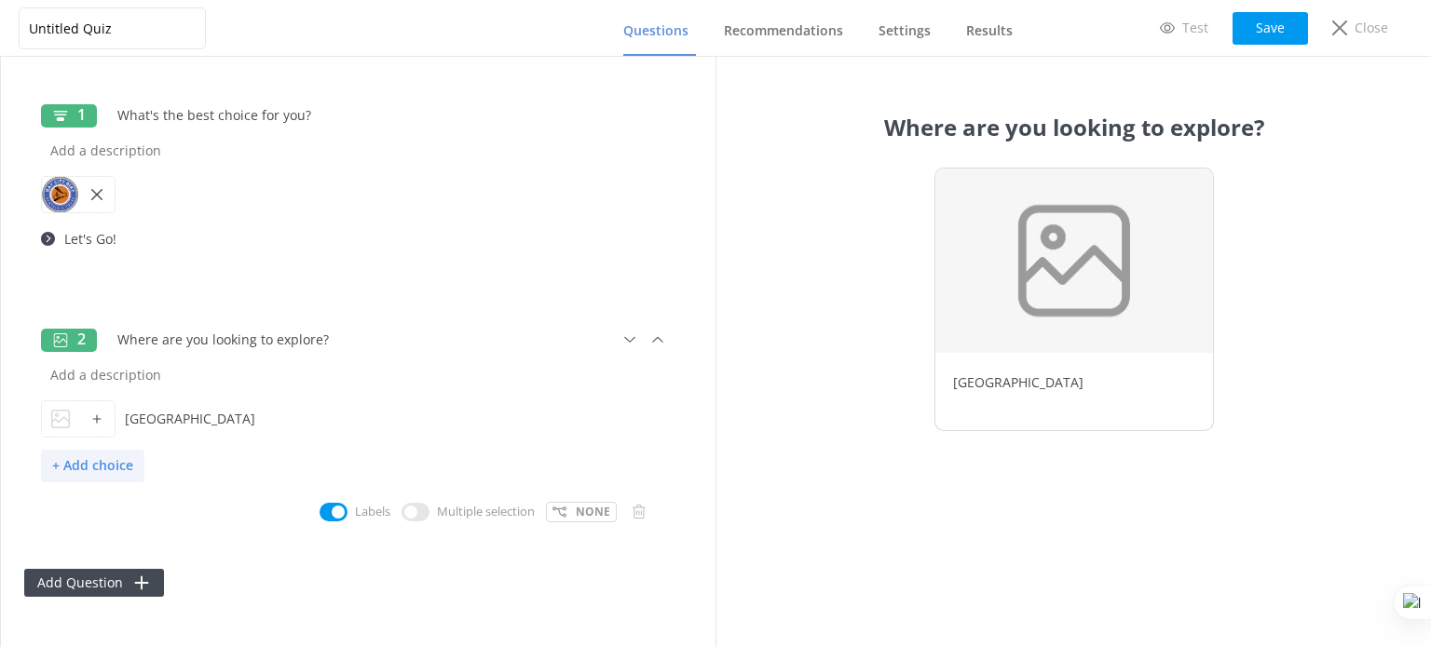
click at [115, 469] on p "+ Add choice" at bounding box center [92, 466] width 103 height 33
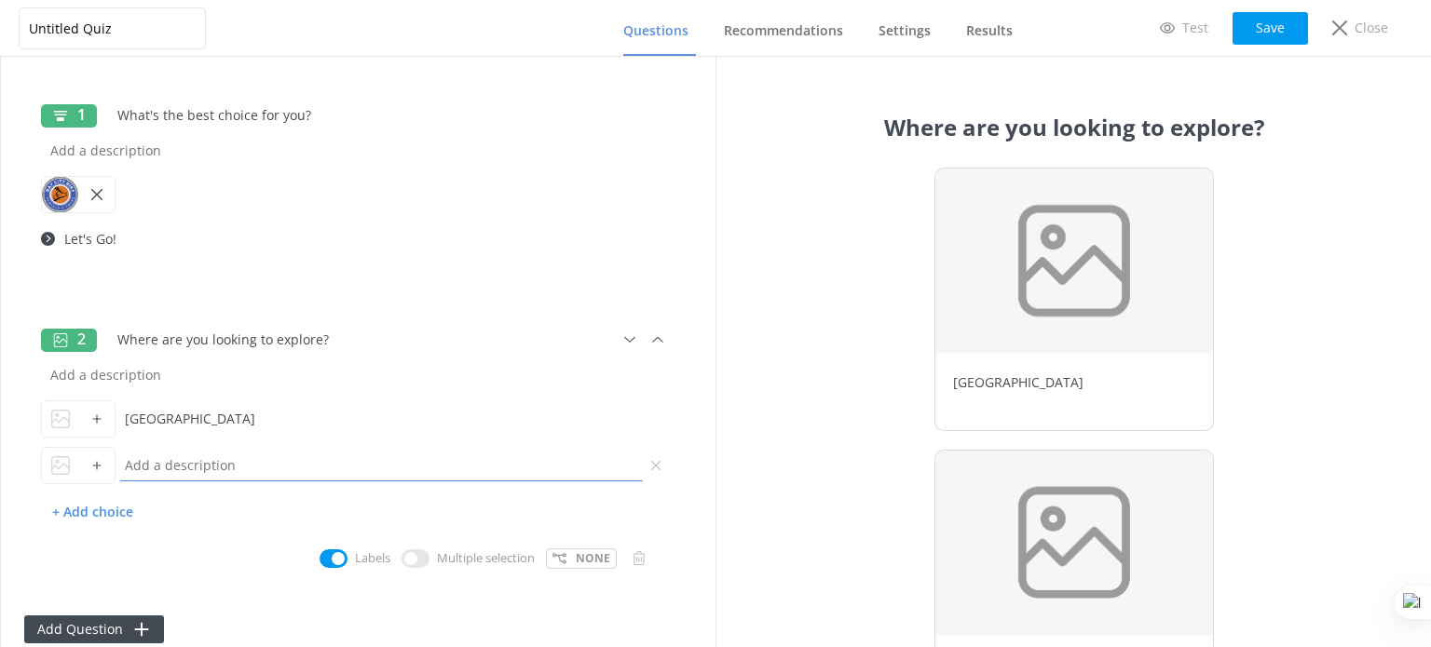
click at [180, 465] on input "text" at bounding box center [382, 465] width 532 height 42
paste input "The [GEOGRAPHIC_DATA]"
type input "The [GEOGRAPHIC_DATA]"
click at [123, 508] on p "+ Add choice" at bounding box center [92, 513] width 103 height 33
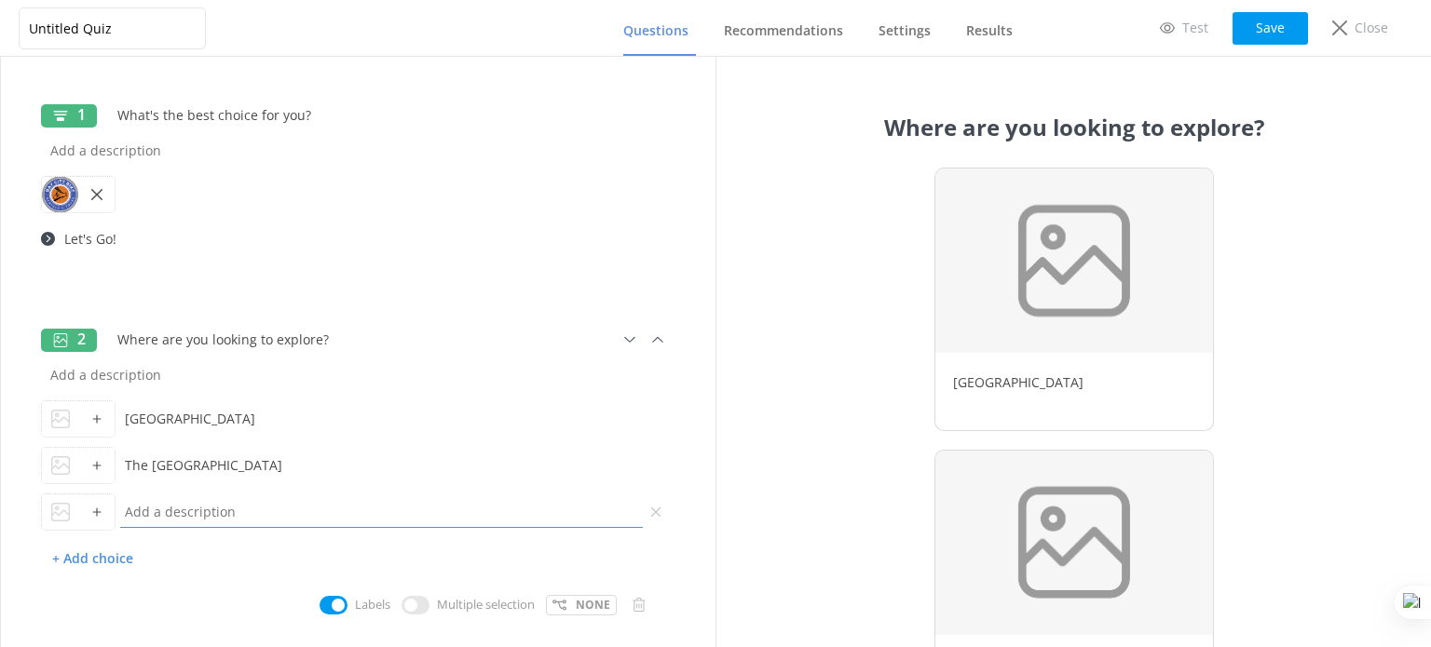
drag, startPoint x: 123, startPoint y: 508, endPoint x: 161, endPoint y: 507, distance: 38.2
click at [161, 507] on input "text" at bounding box center [382, 512] width 532 height 42
paste input "Greater [GEOGRAPHIC_DATA][PERSON_NAME]"
type input "Greater [GEOGRAPHIC_DATA]"
click at [225, 582] on div "[GEOGRAPHIC_DATA] [GEOGRAPHIC_DATA] [GEOGRAPHIC_DATA] + Add choice" at bounding box center [358, 495] width 634 height 198
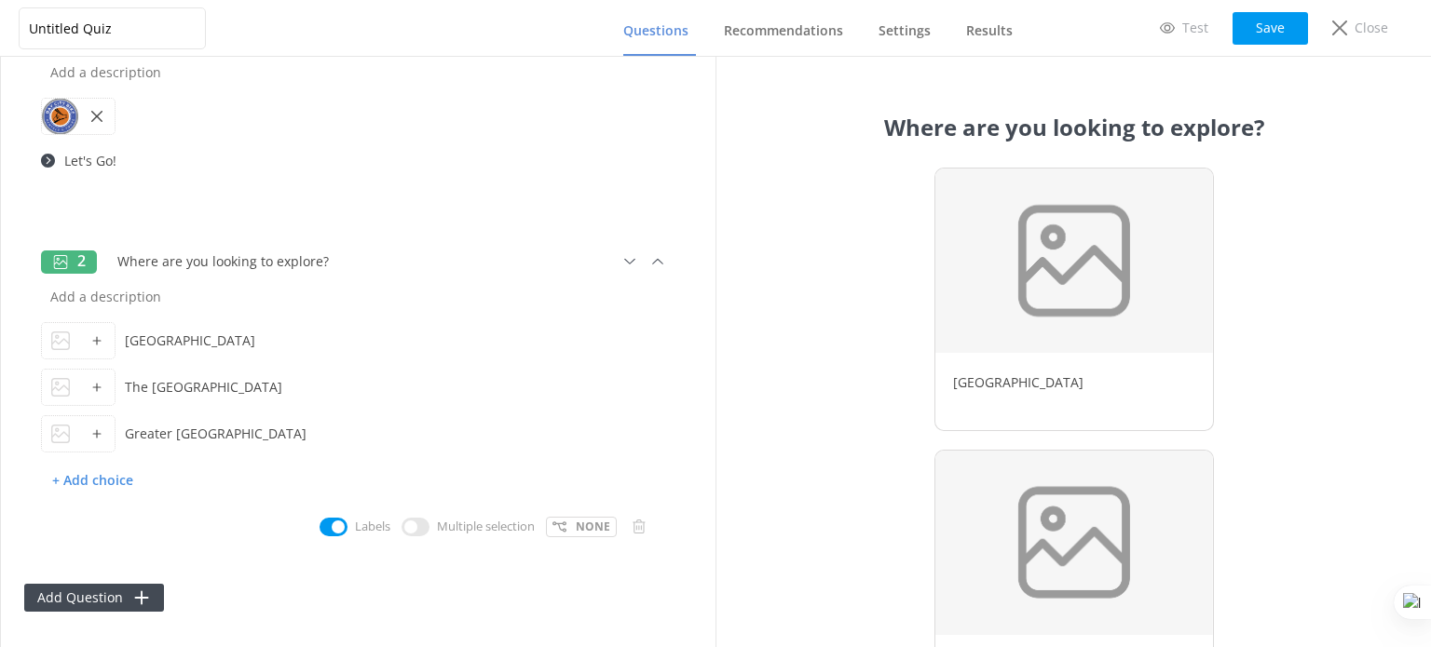
scroll to position [79, 0]
click at [119, 593] on button "Add Question" at bounding box center [94, 597] width 140 height 28
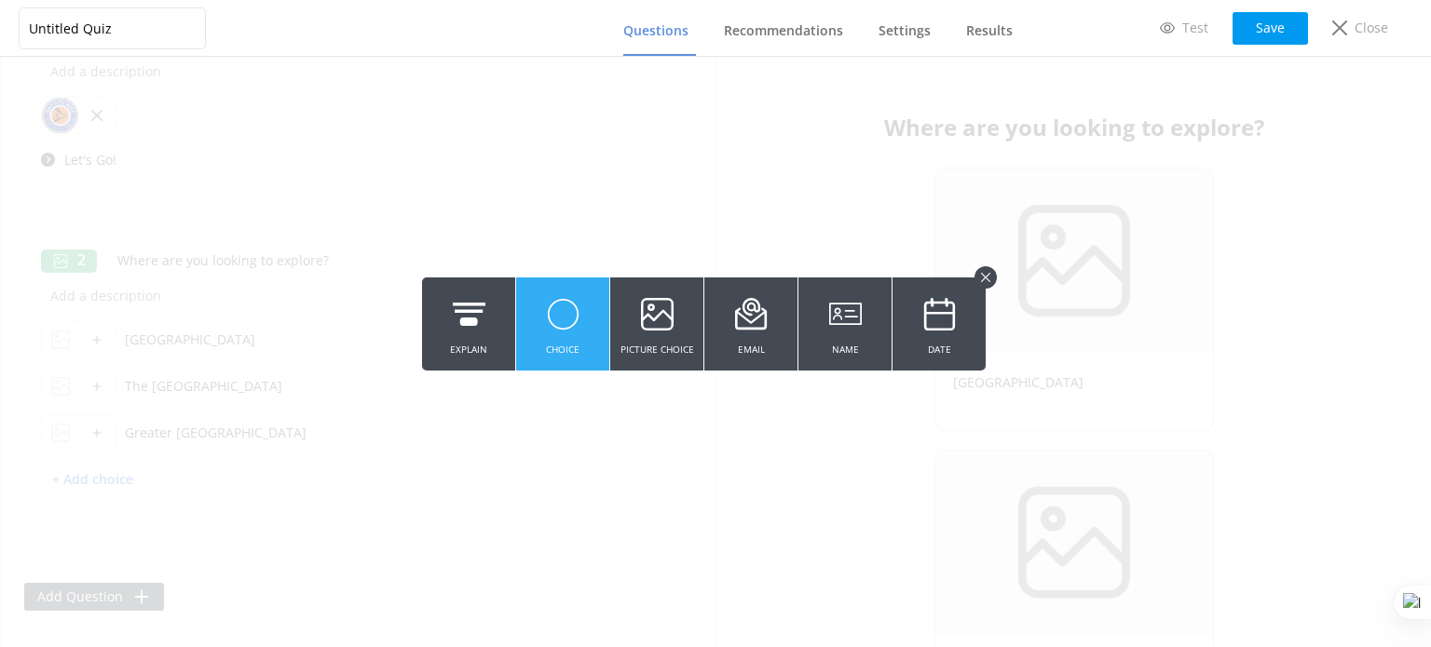
click at [586, 319] on button "Choice" at bounding box center [562, 324] width 93 height 93
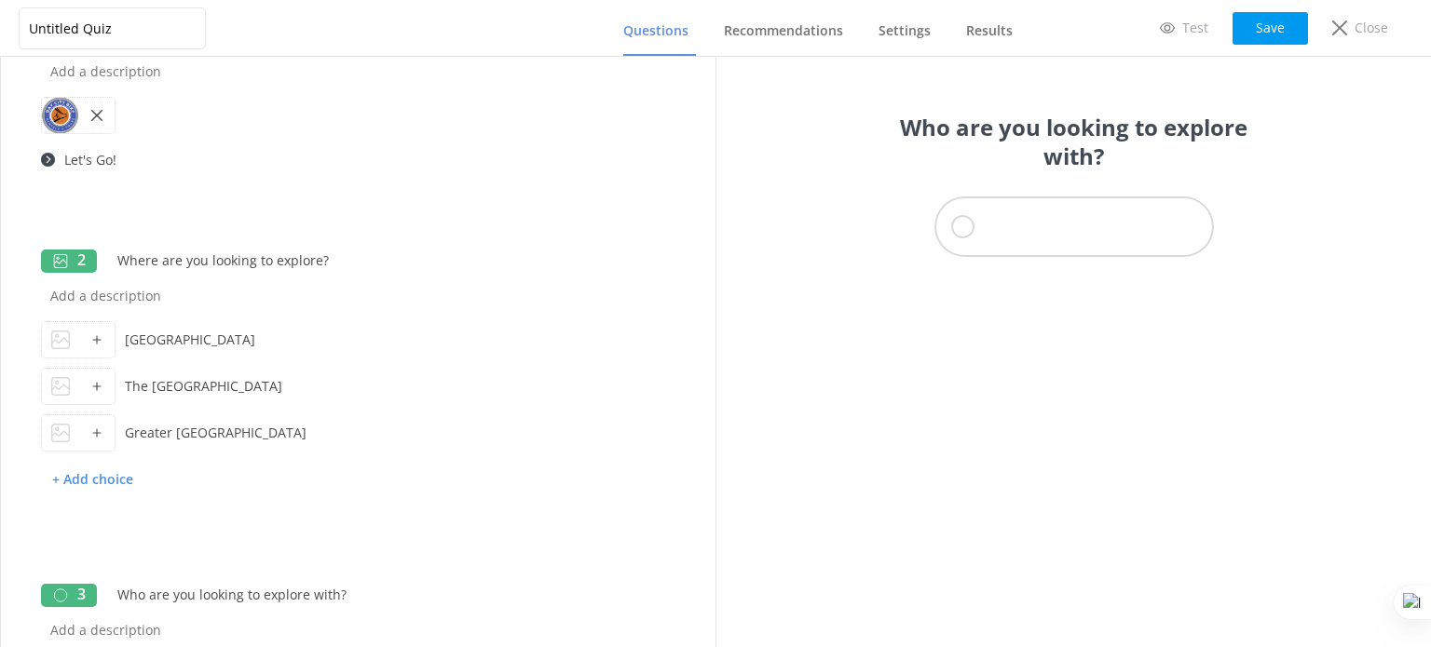
type input "Who are you looking to explore with?"
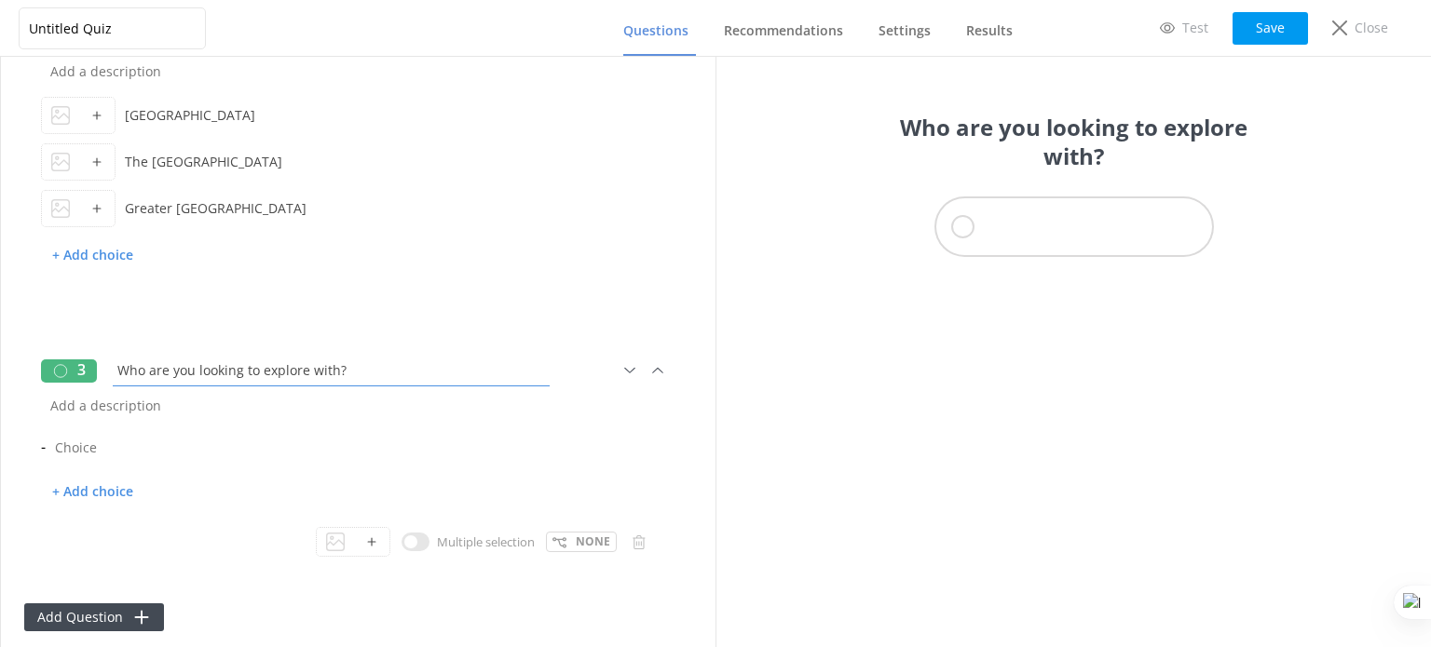
scroll to position [324, 0]
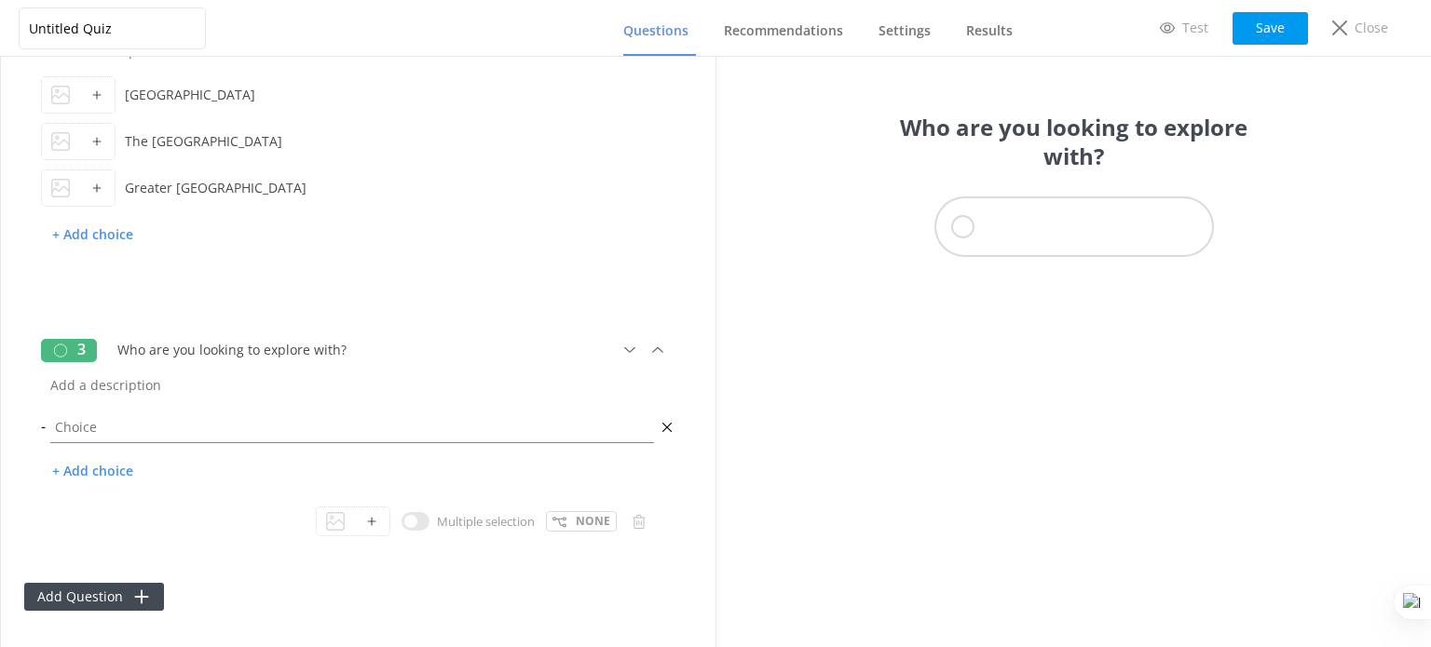
click at [151, 431] on input "text" at bounding box center [352, 427] width 613 height 42
type input "My young family"
click at [128, 472] on p "+ Add choice" at bounding box center [92, 472] width 103 height 33
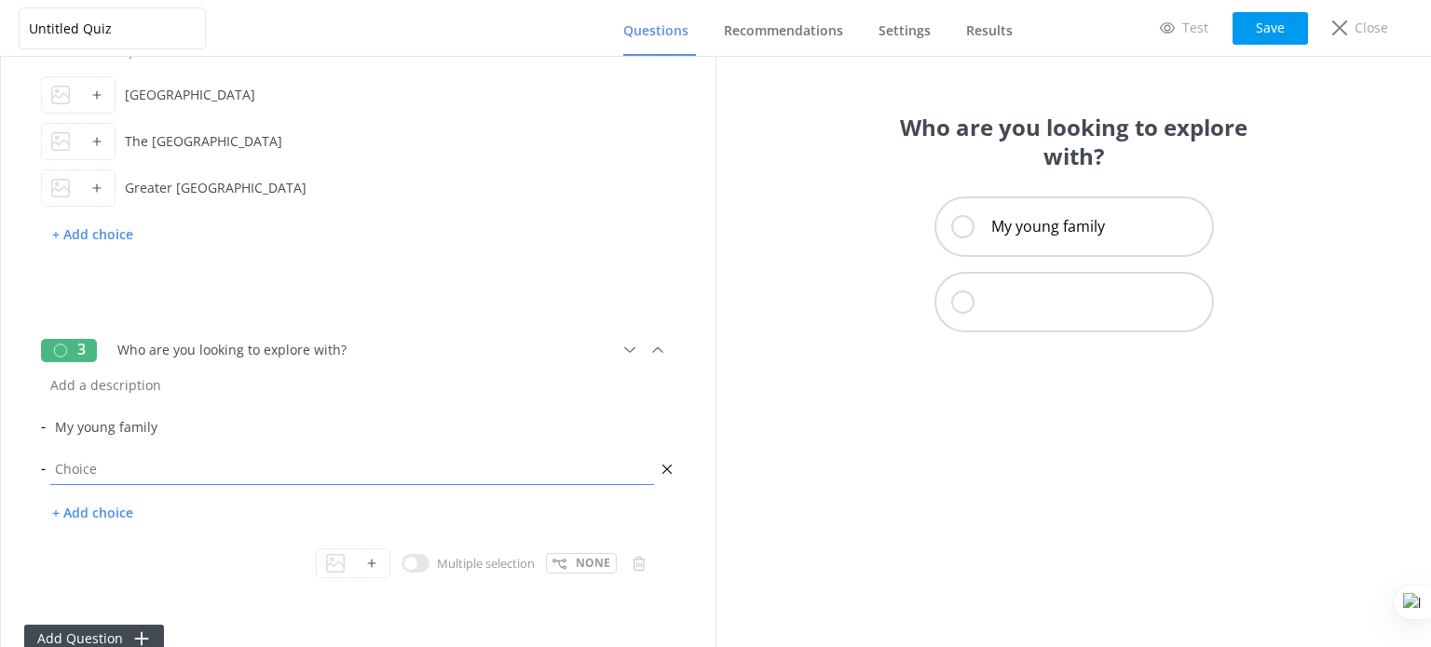
click at [134, 470] on input "text" at bounding box center [352, 469] width 613 height 42
type input "Just me"
click at [127, 513] on p "+ Add choice" at bounding box center [92, 513] width 103 height 33
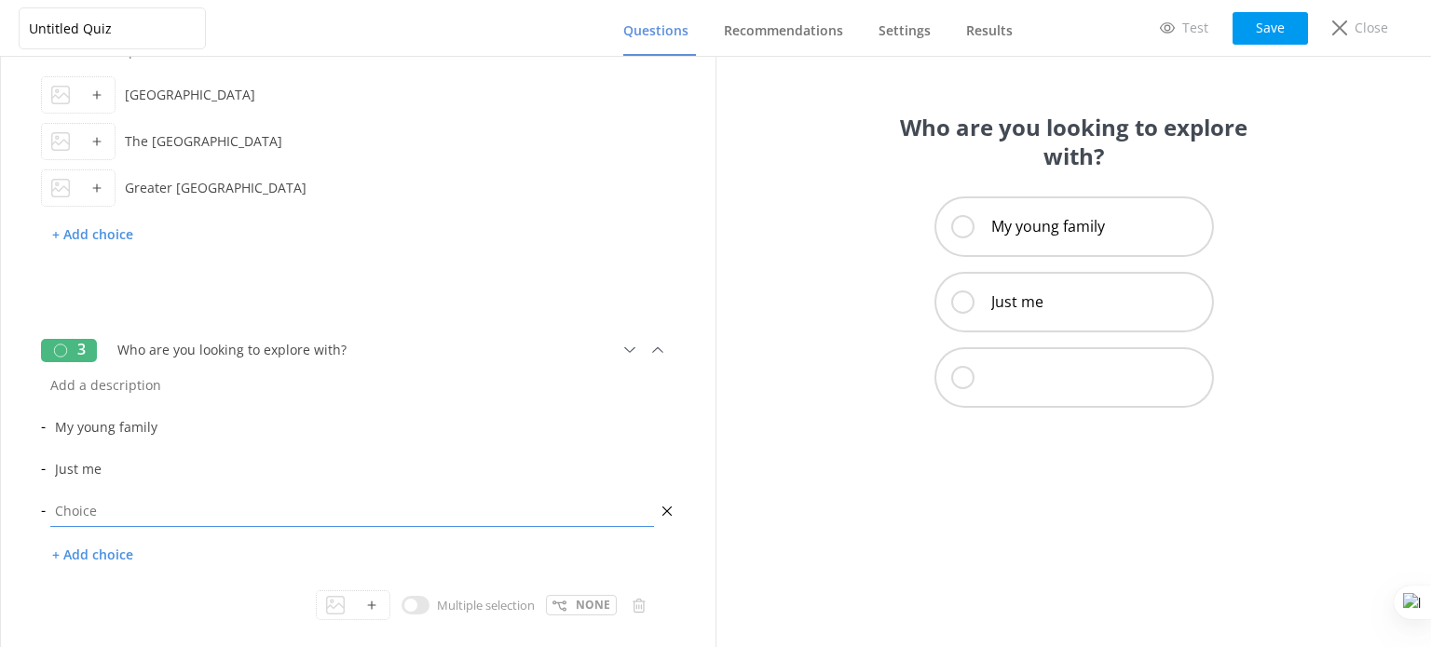
click at [168, 513] on input "text" at bounding box center [352, 511] width 613 height 42
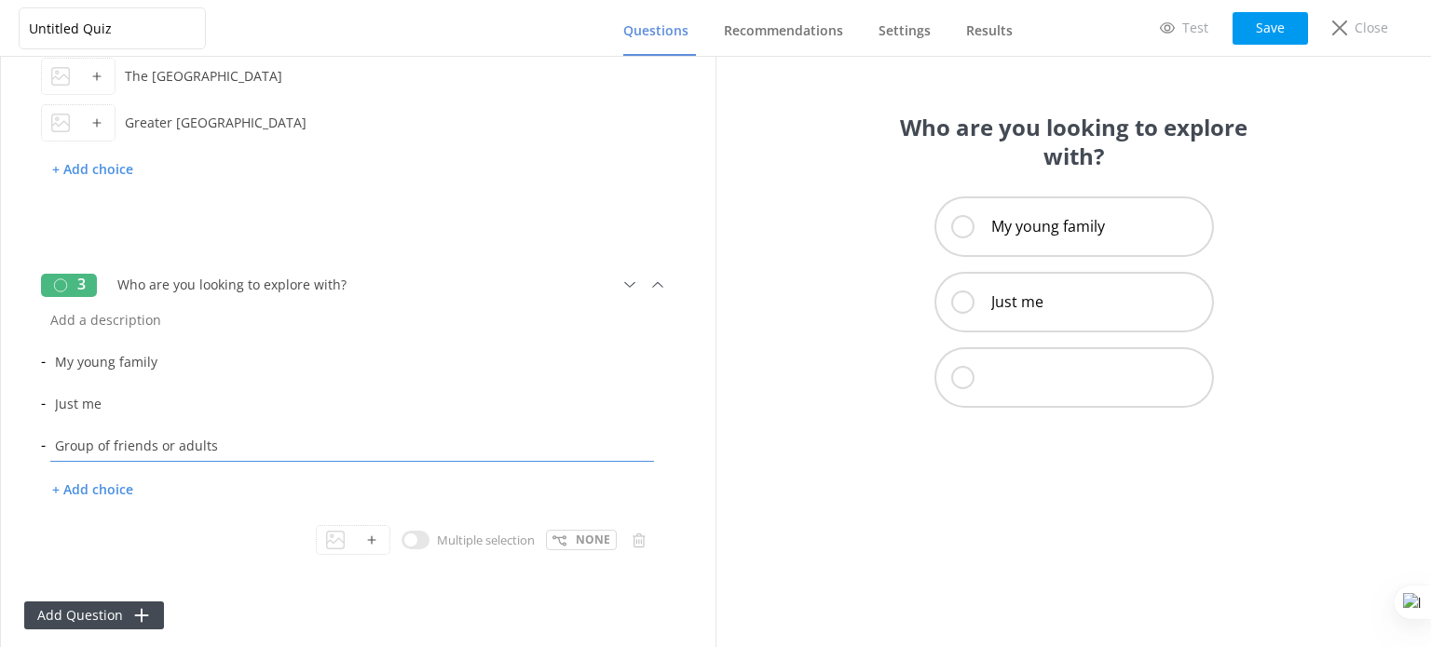
scroll to position [408, 0]
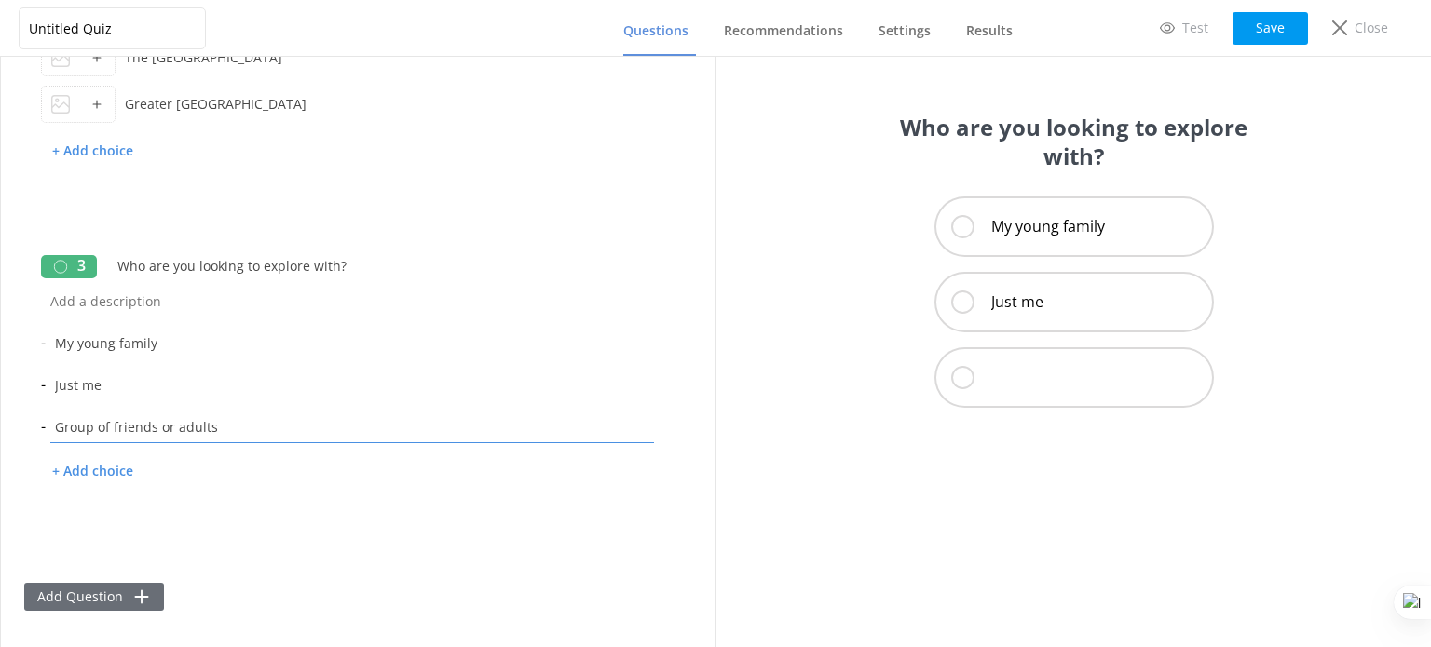
type input "Group of friends or adults"
click at [129, 585] on button "Add Question" at bounding box center [94, 597] width 140 height 28
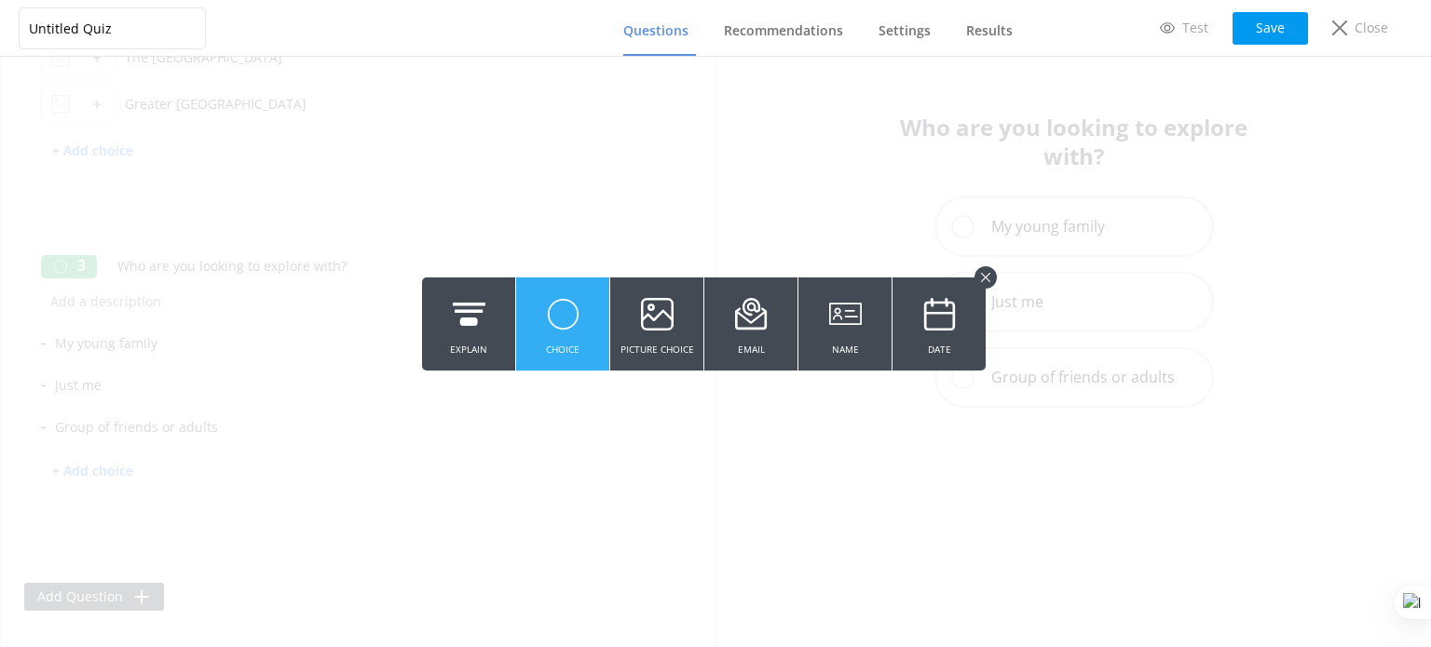
click at [573, 320] on use at bounding box center [563, 315] width 30 height 30
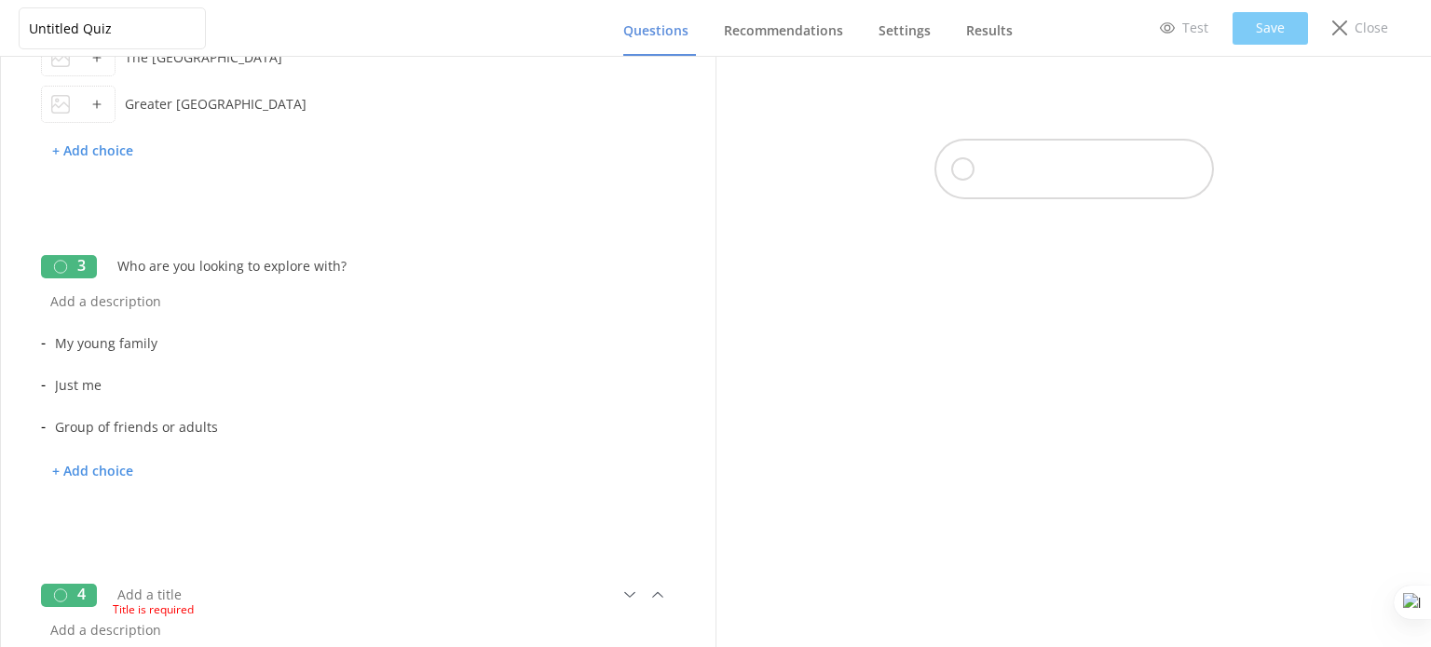
click at [183, 596] on div "Title is required" at bounding box center [368, 607] width 511 height 23
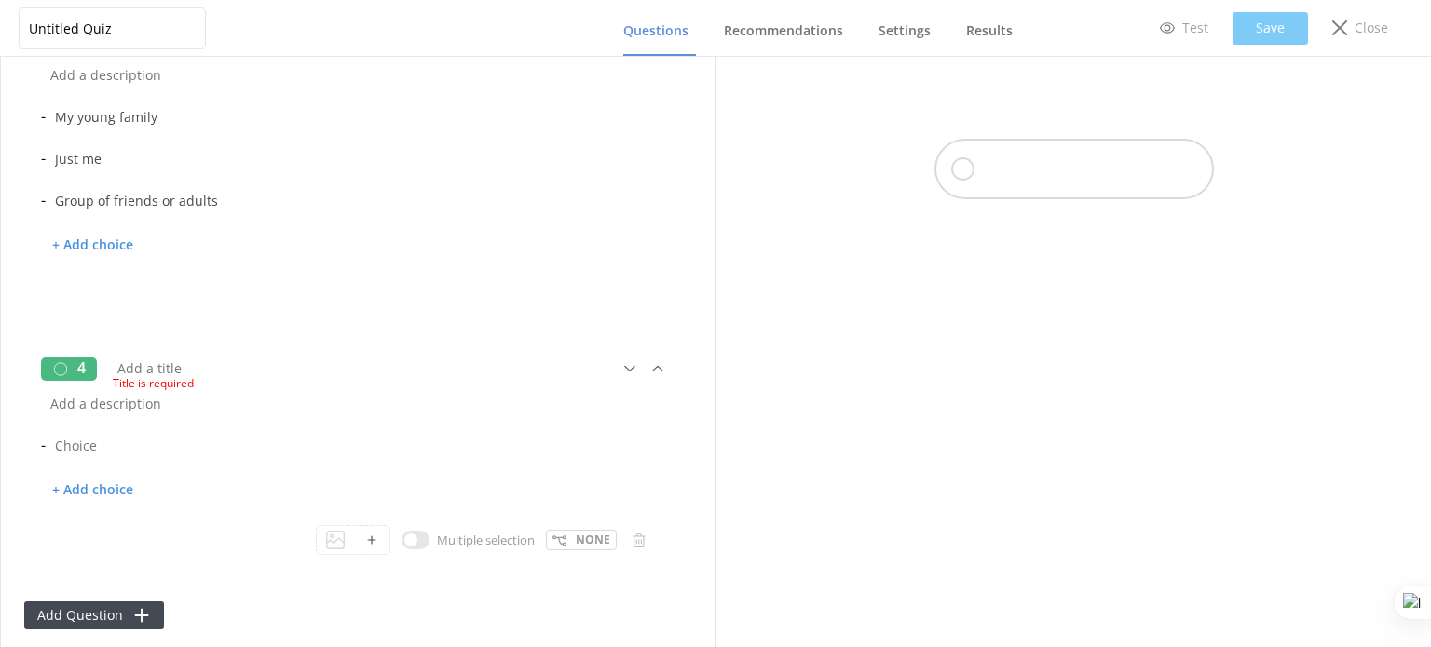
scroll to position [653, 0]
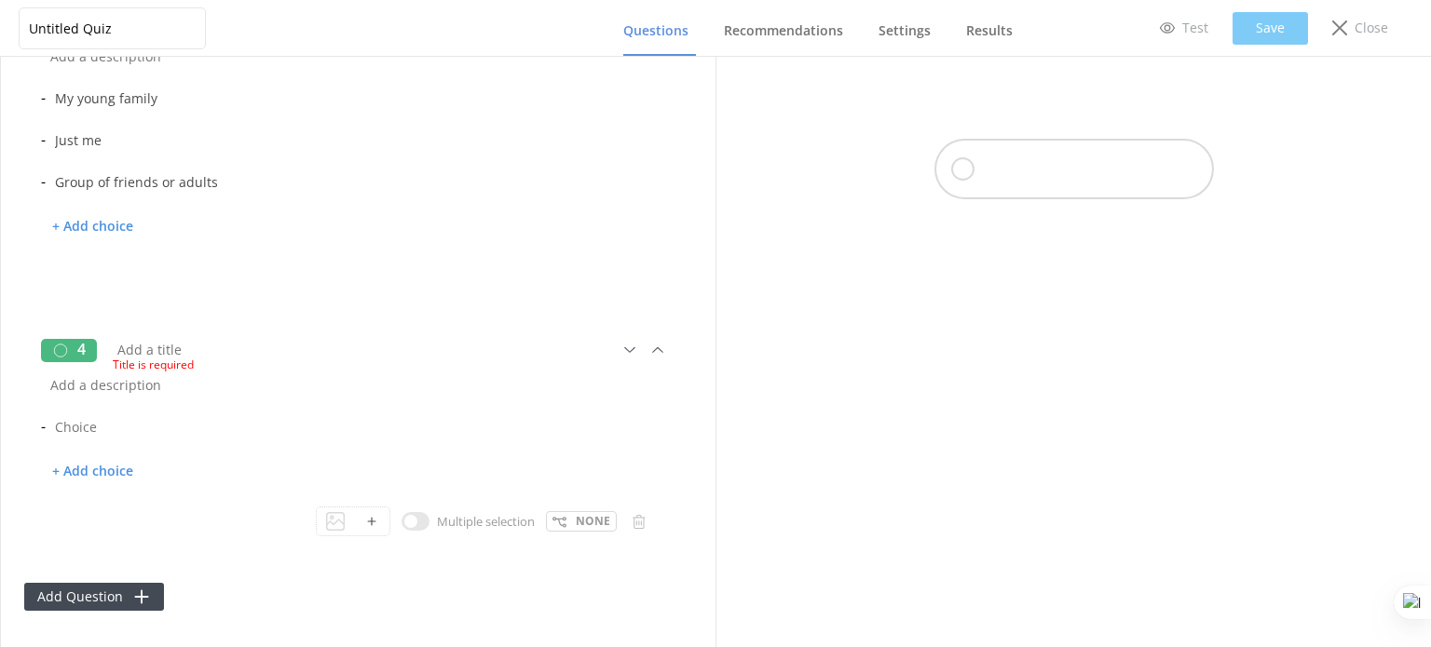
click at [222, 351] on div "Title is required" at bounding box center [368, 362] width 511 height 23
click at [168, 343] on input "text" at bounding box center [331, 350] width 446 height 42
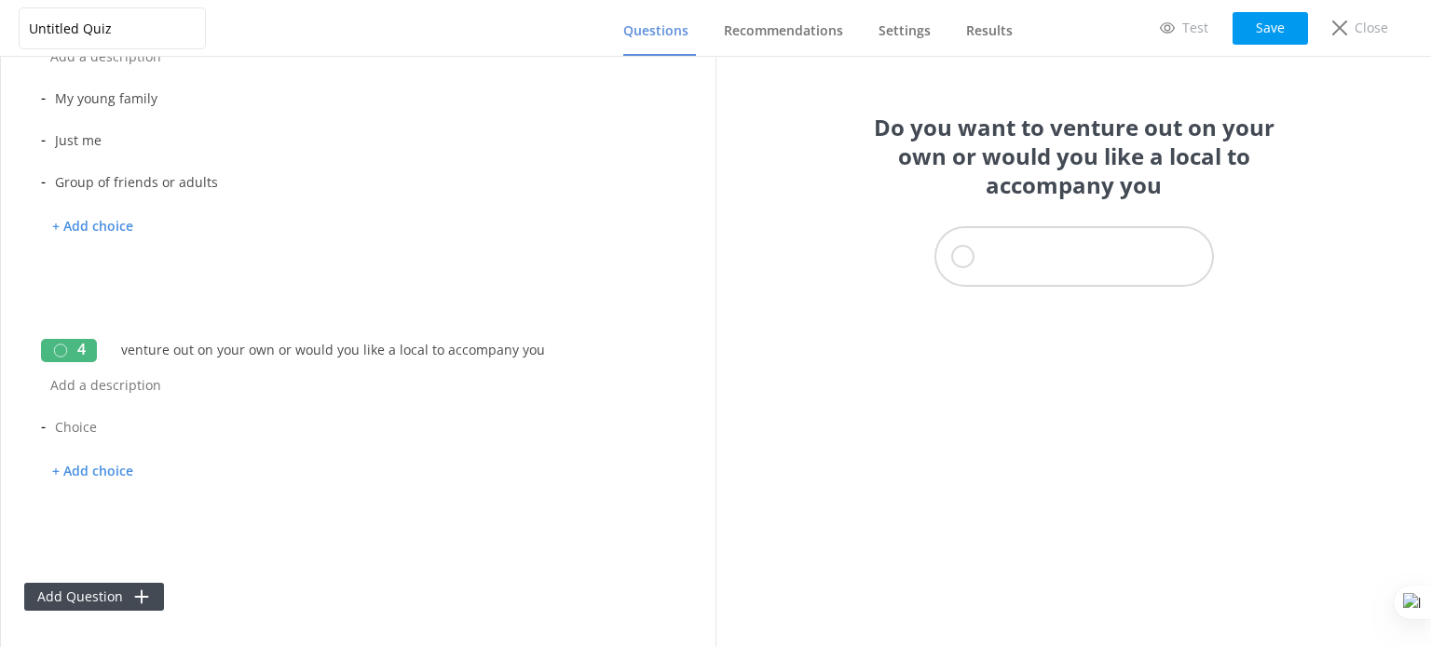
scroll to position [0, 0]
click at [532, 346] on input "Do you want to venture out on your own or would you like a local to accompany y…" at bounding box center [331, 350] width 446 height 42
drag, startPoint x: 522, startPoint y: 347, endPoint x: 611, endPoint y: 350, distance: 89.5
click at [611, 350] on div "4 Do you want to venture out on your own or would you like a local to accompany…" at bounding box center [358, 350] width 634 height 28
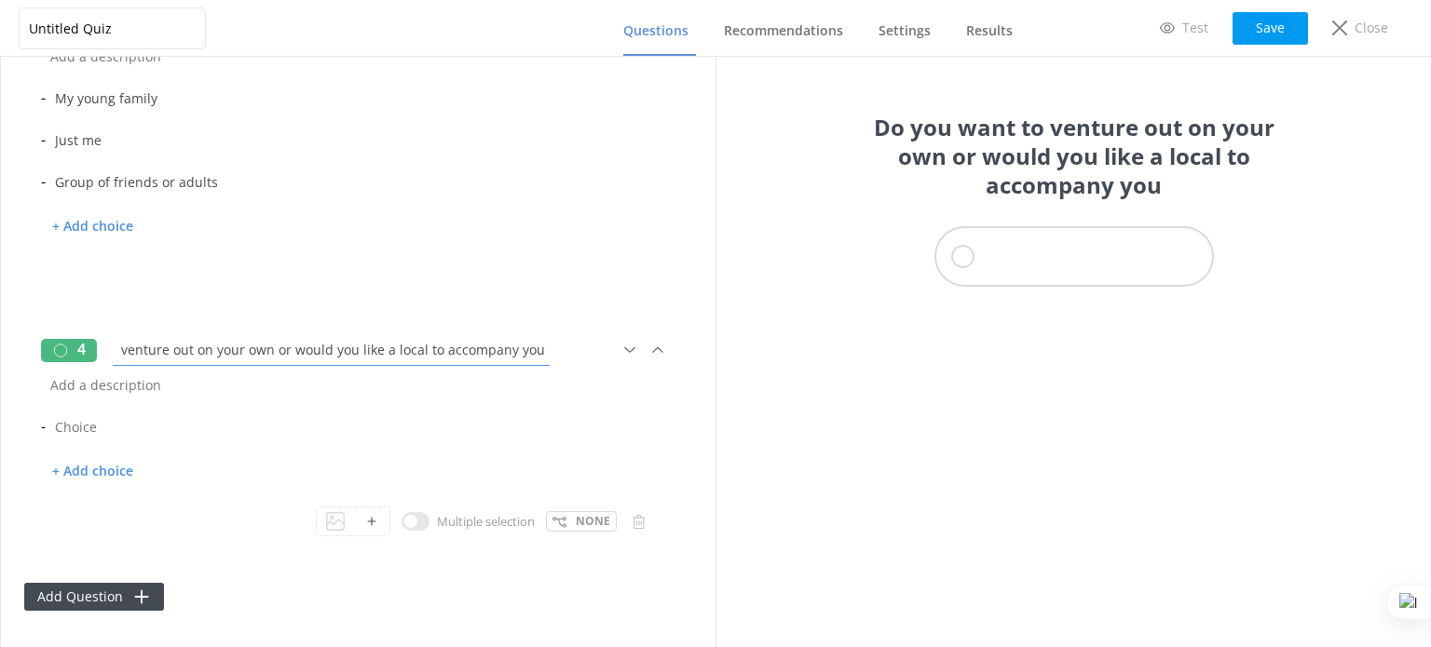
click at [529, 346] on input "Do you want to venture out on your own or would you like a local to accompany y…" at bounding box center [331, 350] width 446 height 42
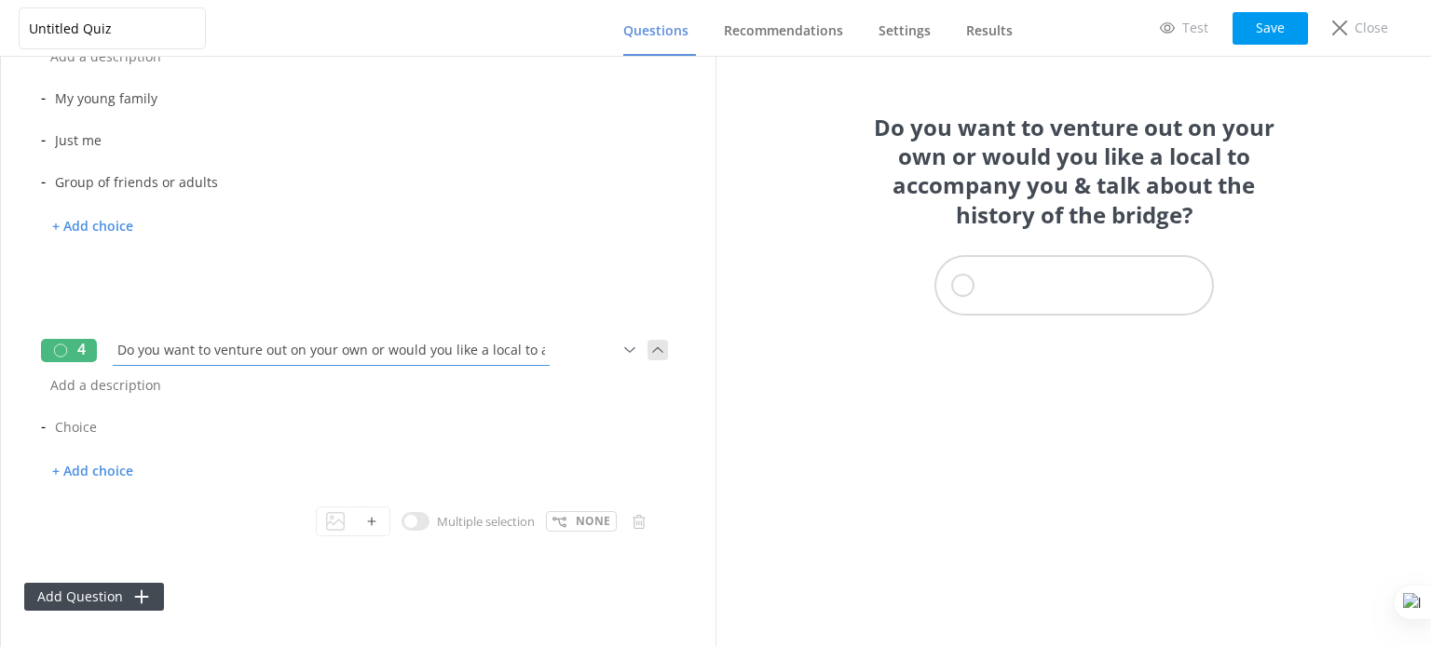
scroll to position [0, 329]
drag, startPoint x: 374, startPoint y: 357, endPoint x: 640, endPoint y: 344, distance: 265.8
click at [640, 344] on div "4 Do you want to venture out on your own or would you like a local to accompany…" at bounding box center [358, 350] width 634 height 28
click at [343, 346] on input "Do you want to venture out on your own or would you like a local to accompany y…" at bounding box center [331, 350] width 446 height 42
type input "Do you want to venture out on your own or would you like a local to accompany y…"
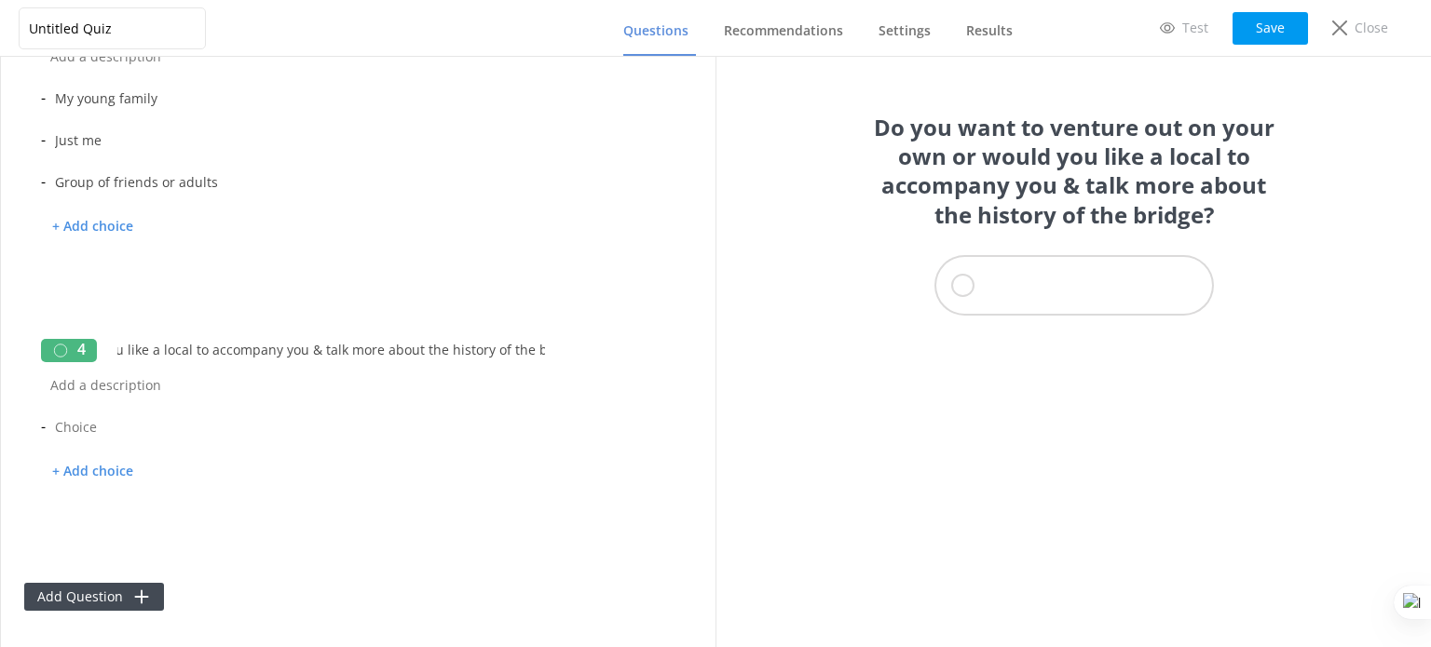
scroll to position [0, 0]
click at [85, 421] on input "text" at bounding box center [352, 427] width 613 height 42
type input "Explore on my own"
click at [119, 481] on p "+ Add choice" at bounding box center [92, 472] width 103 height 33
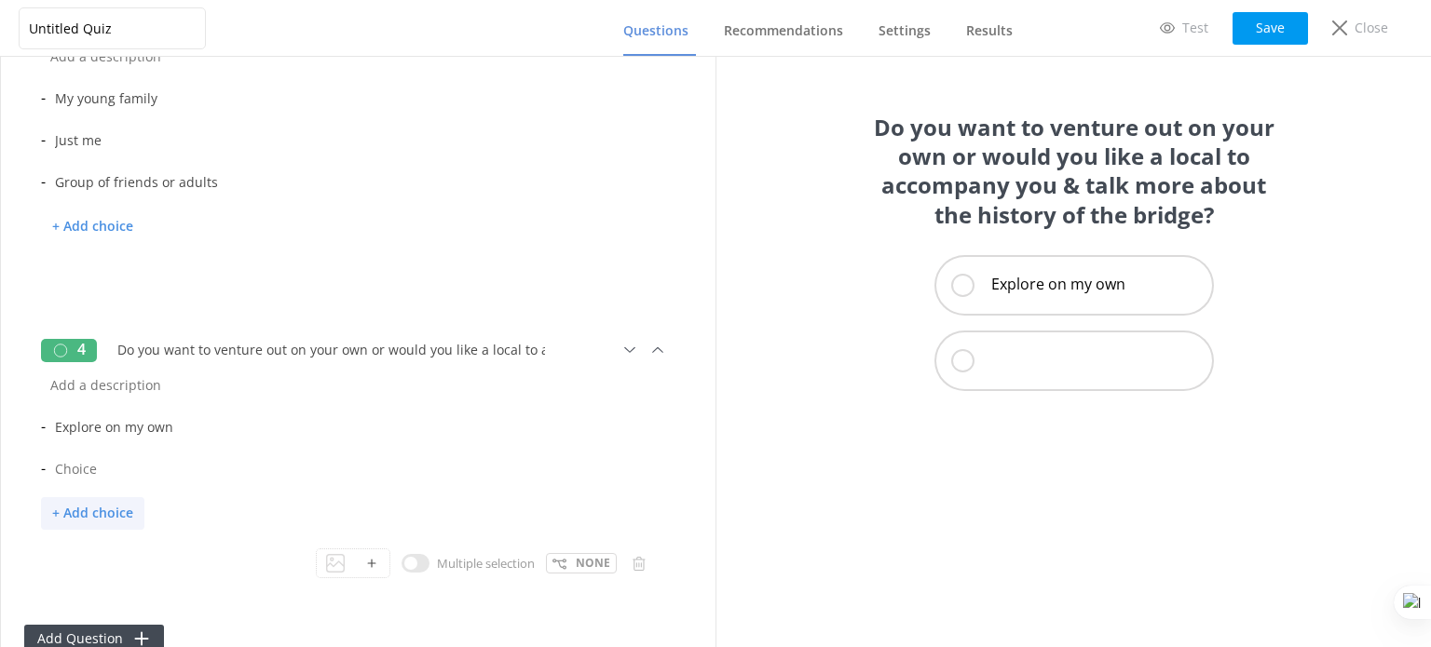
scroll to position [695, 0]
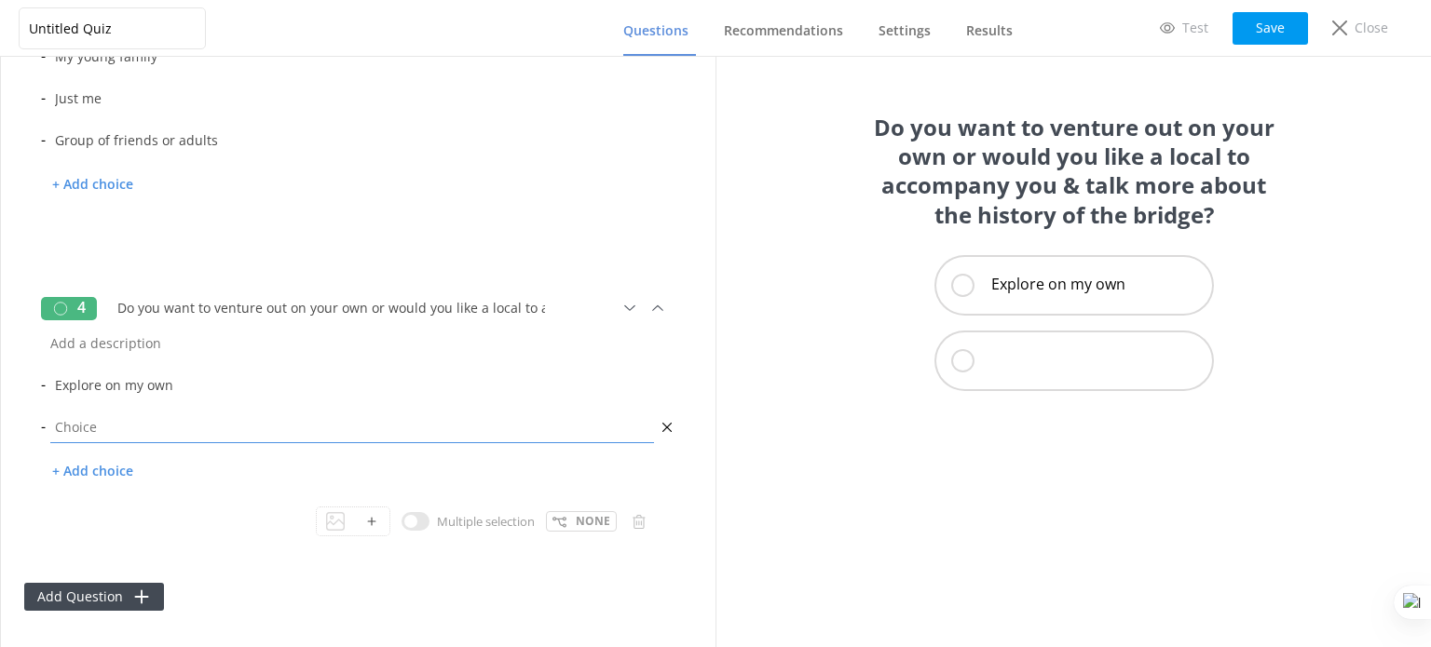
click at [125, 413] on input "text" at bounding box center [352, 427] width 613 height 42
type input "Explore with a local"
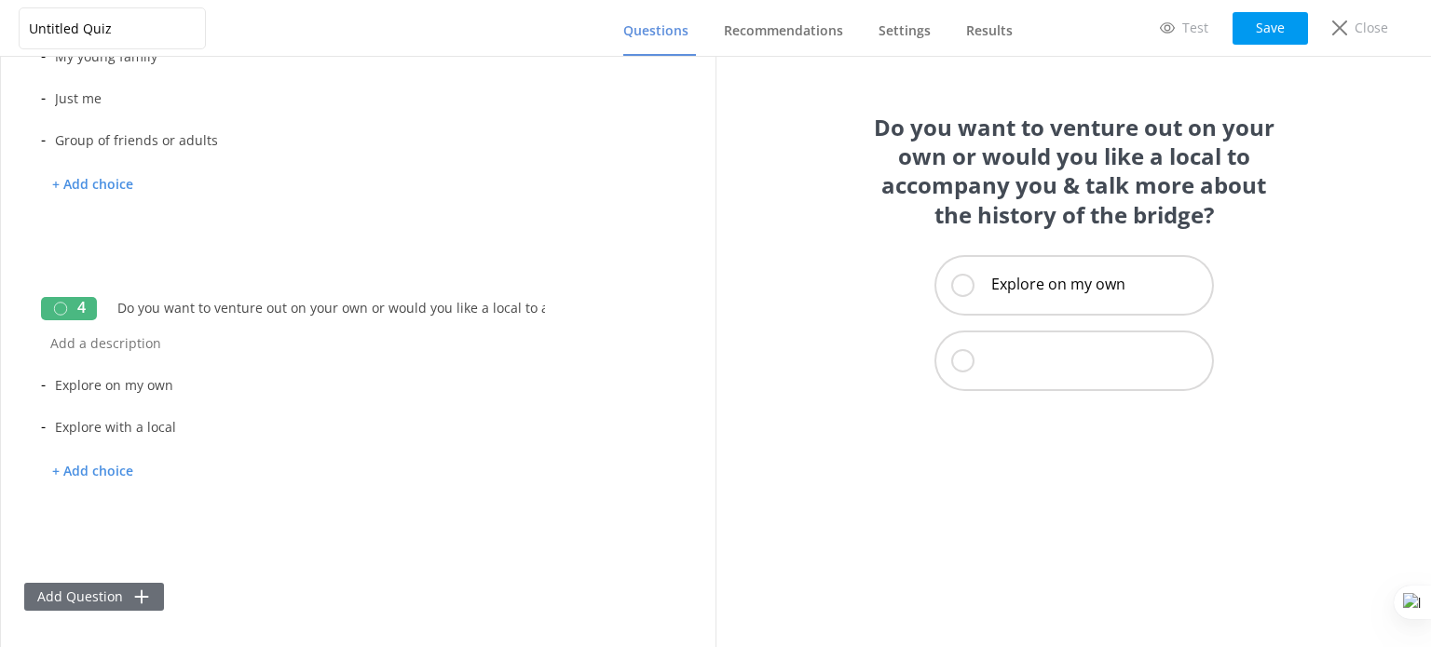
click at [135, 595] on use at bounding box center [142, 598] width 14 height 14
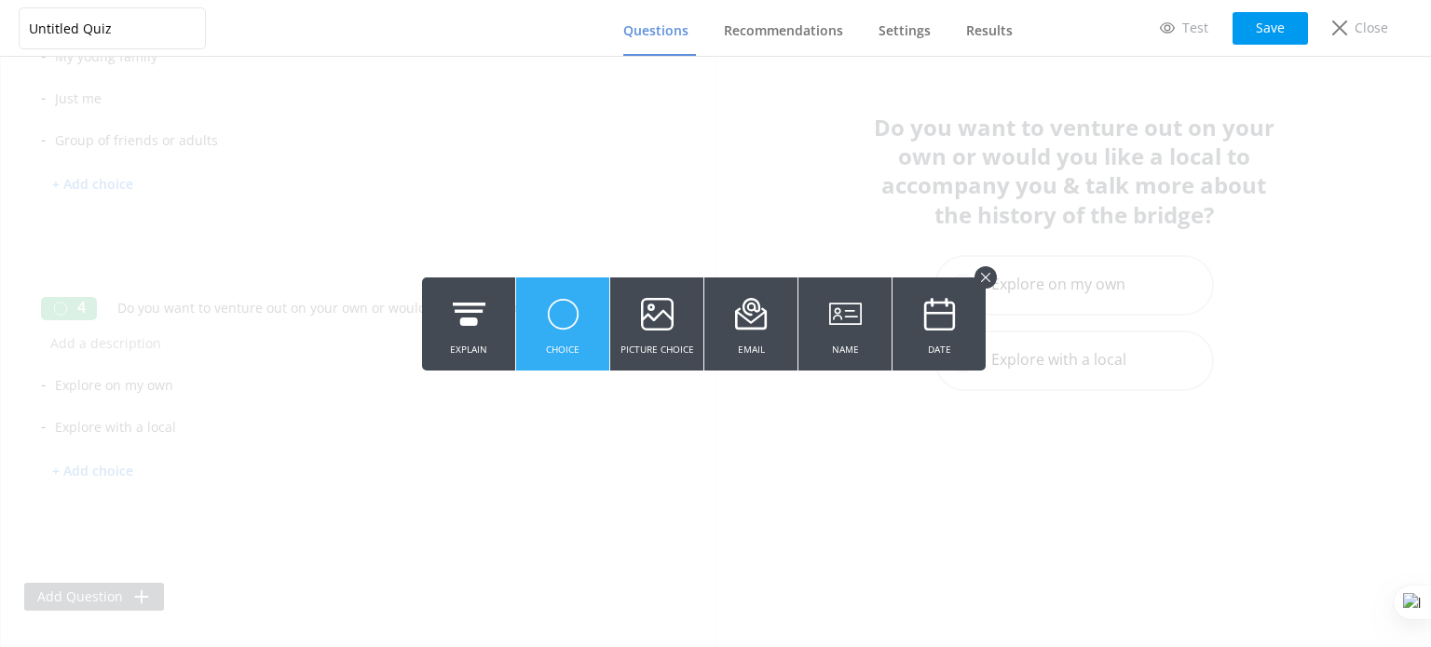
click at [574, 329] on icon at bounding box center [563, 314] width 33 height 51
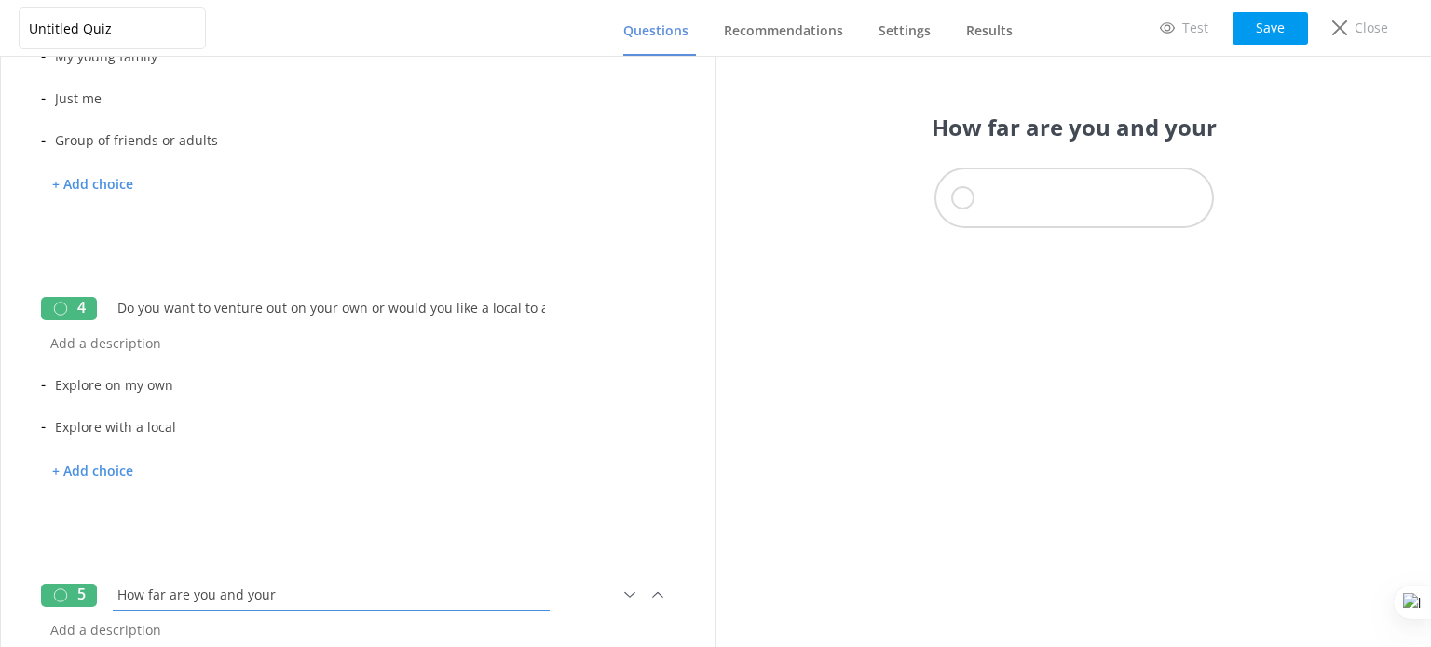
click at [243, 594] on input "How far are you and your" at bounding box center [331, 595] width 446 height 42
click at [306, 592] on input "How far are you and/or your" at bounding box center [331, 595] width 446 height 42
click at [343, 595] on input "How far are you and/or your group" at bounding box center [331, 595] width 446 height 42
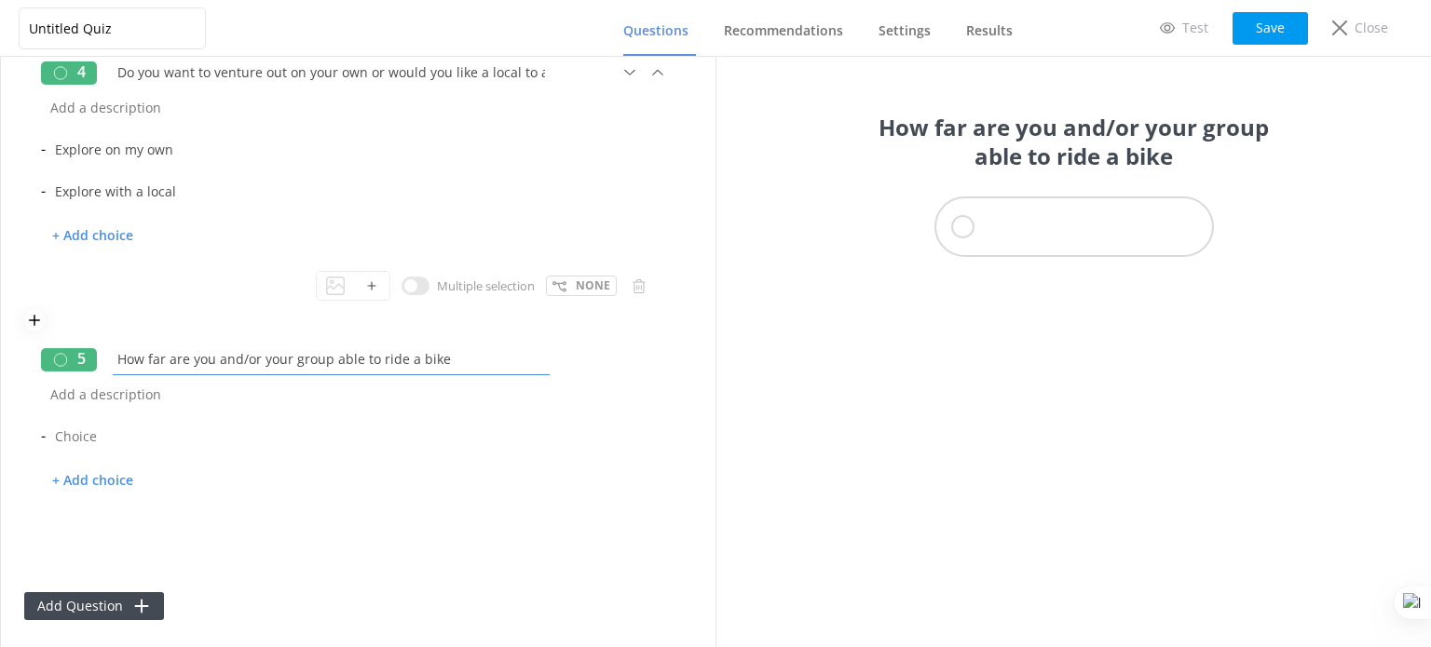
scroll to position [940, 0]
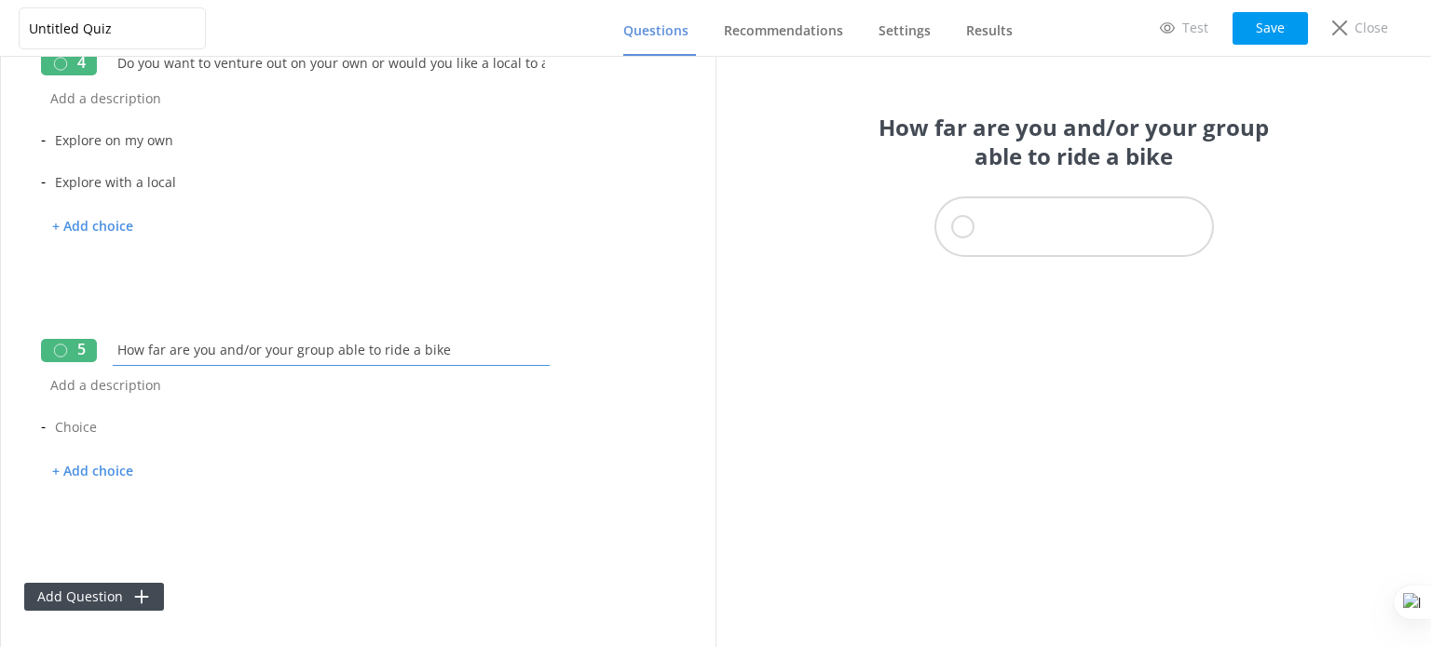
type input "How far are you and/or your group able to ride a bike"
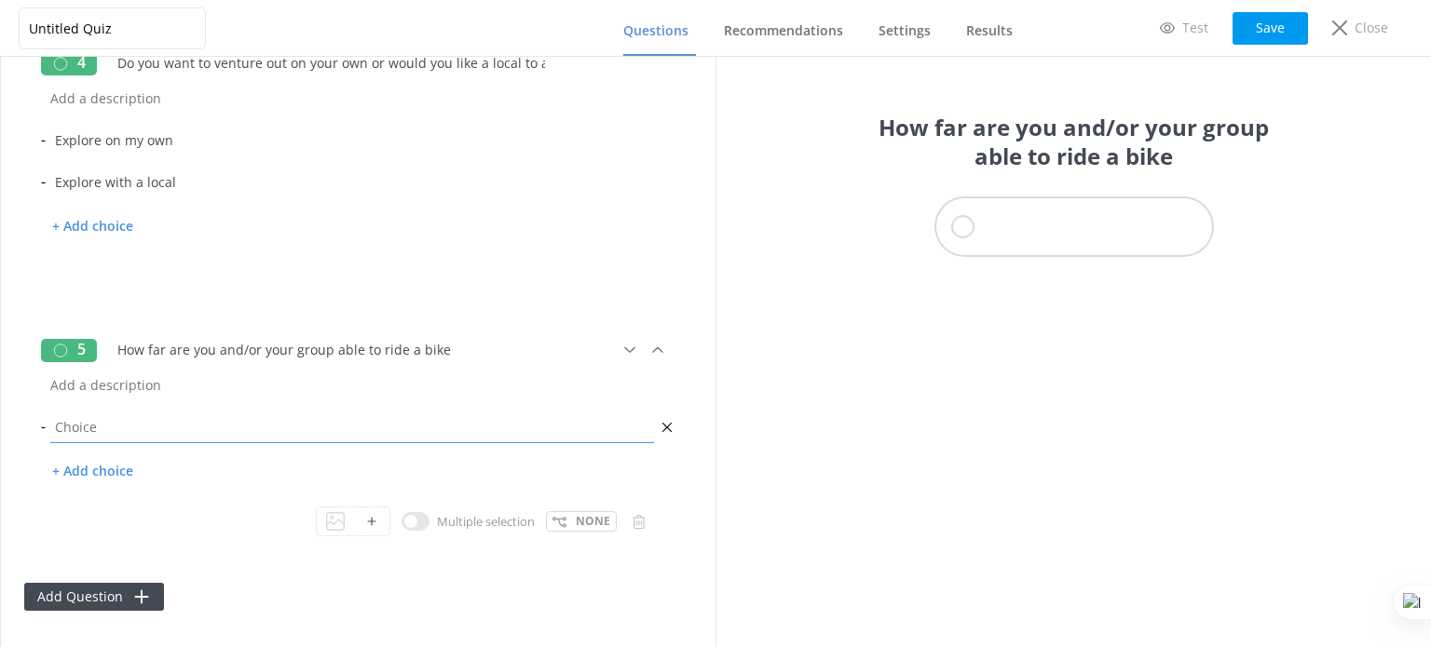
click at [102, 424] on input "text" at bounding box center [352, 427] width 613 height 42
type input "6-8 miles"
click at [112, 464] on p "+ Add choice" at bounding box center [92, 472] width 103 height 33
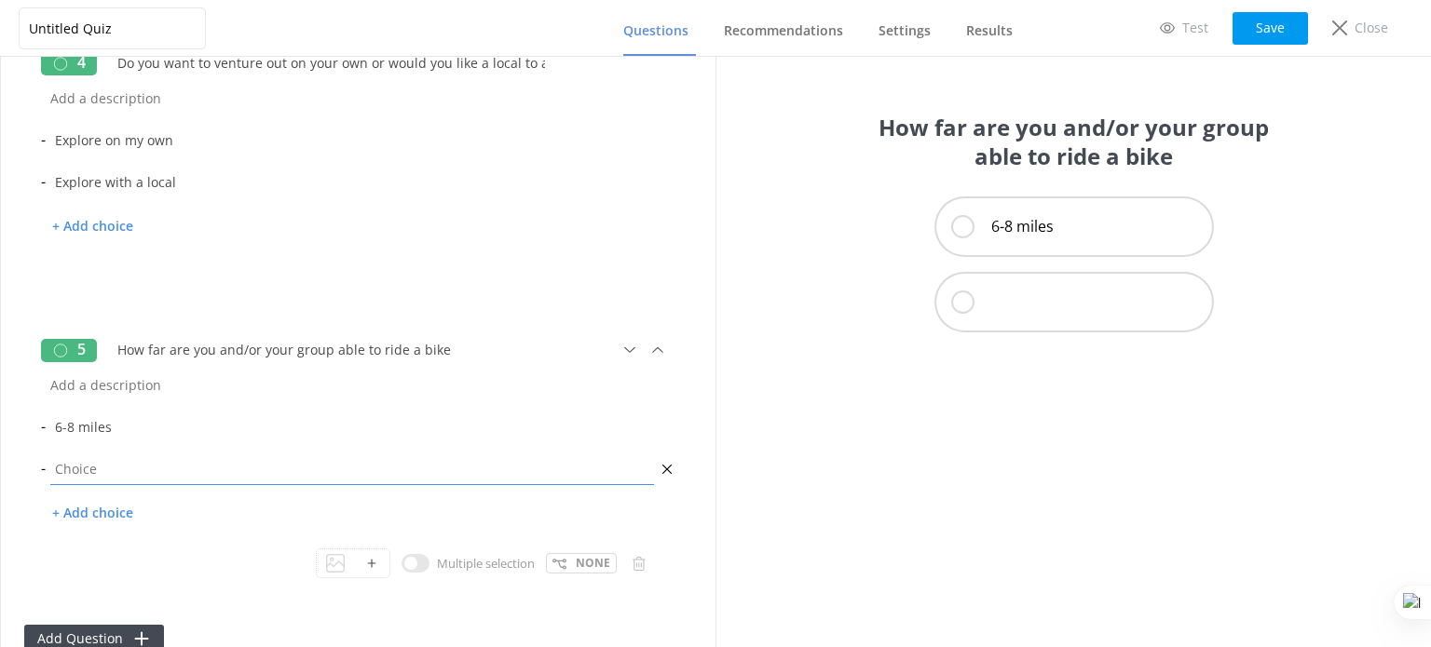
click at [107, 457] on input "text" at bounding box center [352, 469] width 613 height 42
type input "10-12 miles"
click at [104, 497] on p "+ Add choice" at bounding box center [92, 513] width 103 height 33
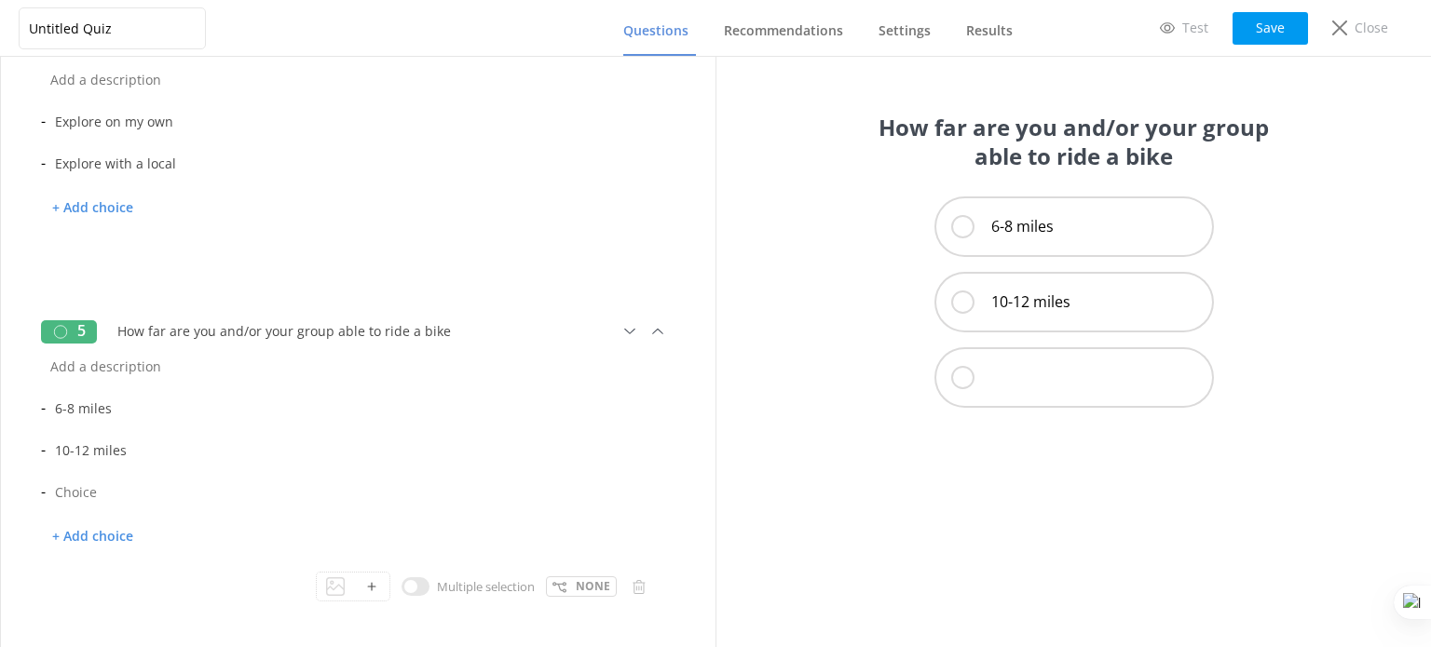
scroll to position [963, 0]
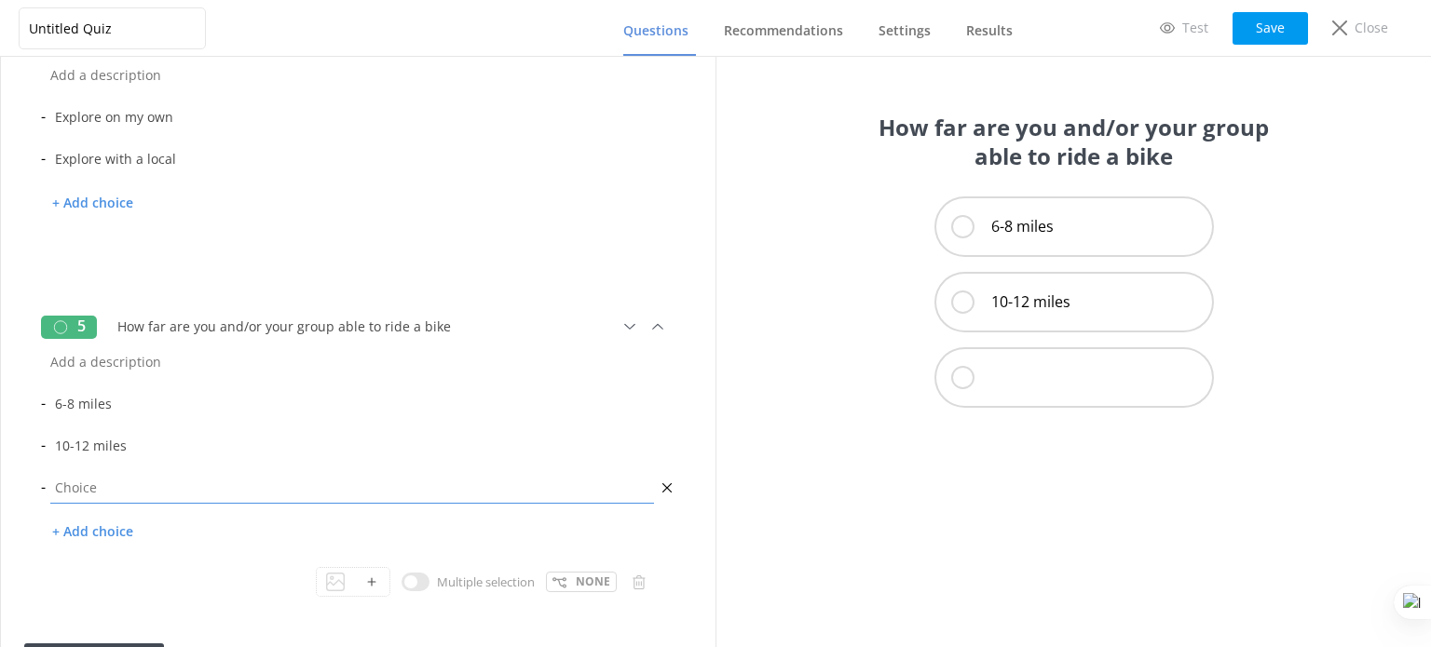
click at [95, 476] on input "text" at bounding box center [352, 488] width 613 height 42
type input "More than 12 miles"
click at [216, 579] on div "Multiple selection None" at bounding box center [358, 582] width 634 height 30
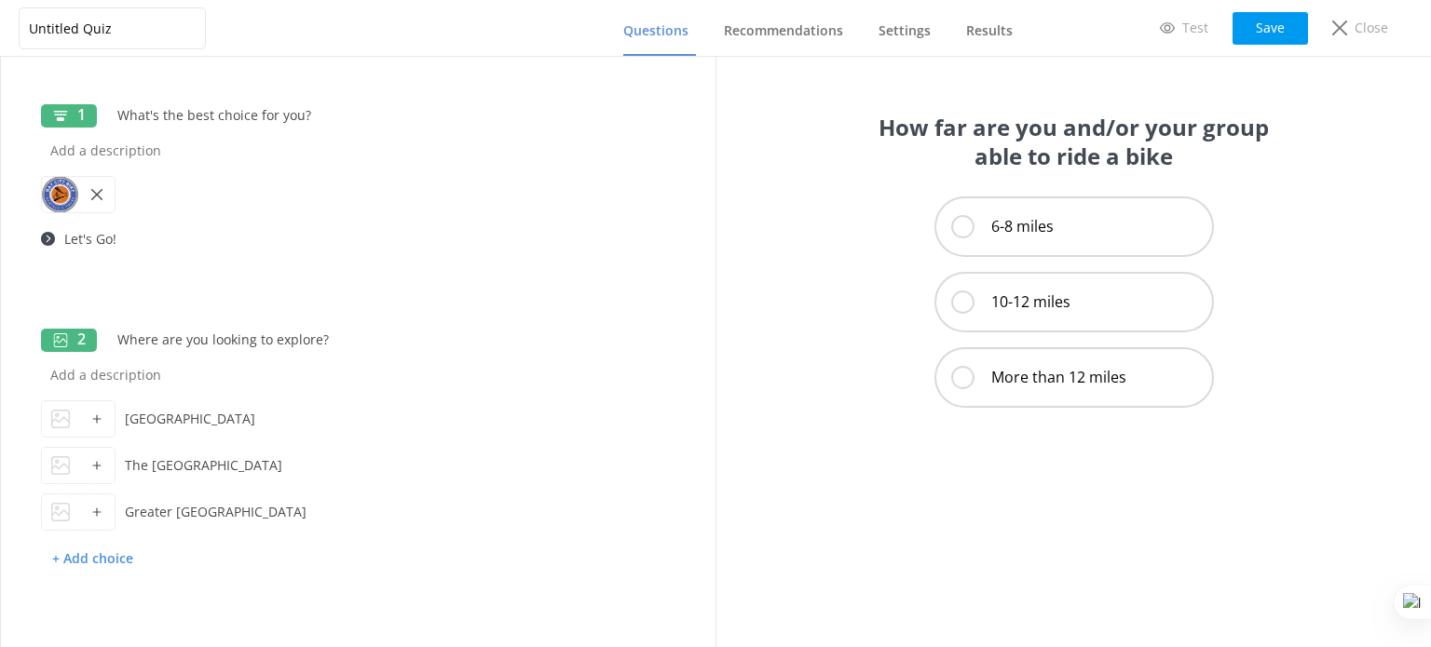
scroll to position [0, 0]
click at [1287, 24] on button "Save" at bounding box center [1269, 28] width 75 height 33
click at [86, 468] on div at bounding box center [96, 465] width 36 height 35
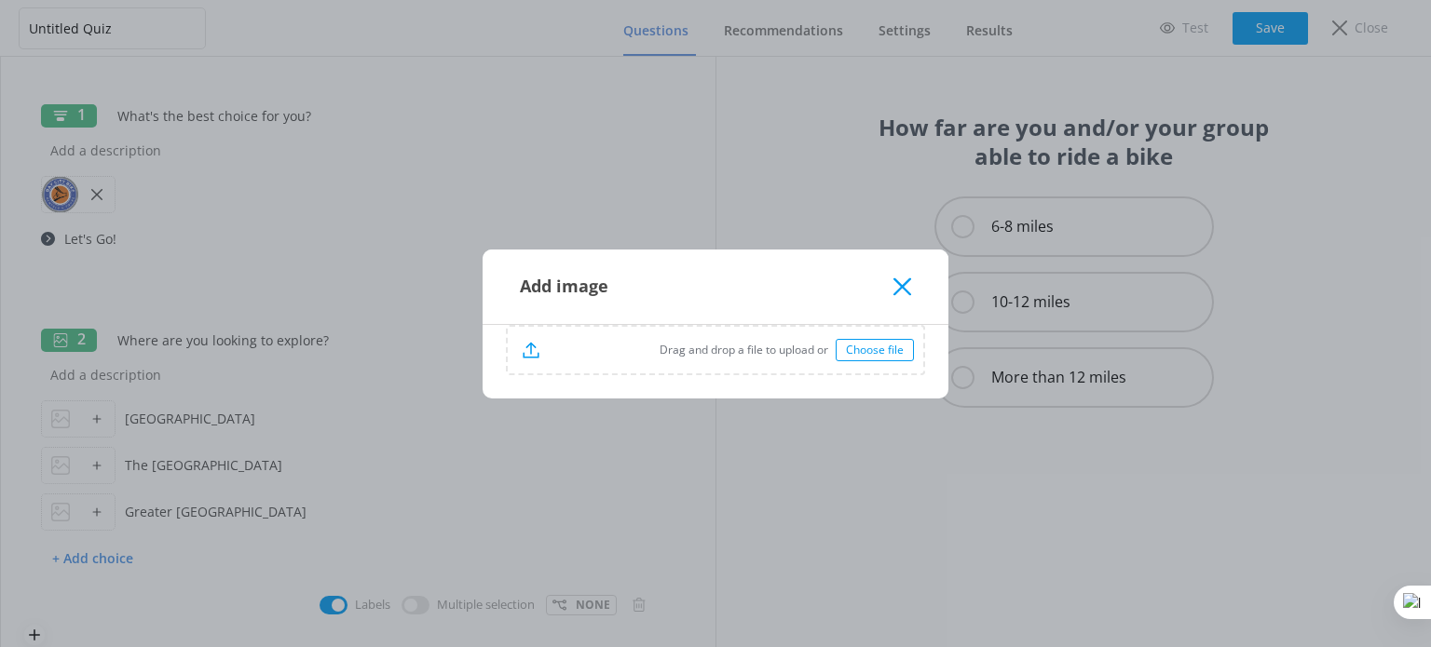
click at [881, 349] on div "Choose file" at bounding box center [875, 350] width 78 height 22
click at [897, 288] on icon at bounding box center [902, 287] width 18 height 19
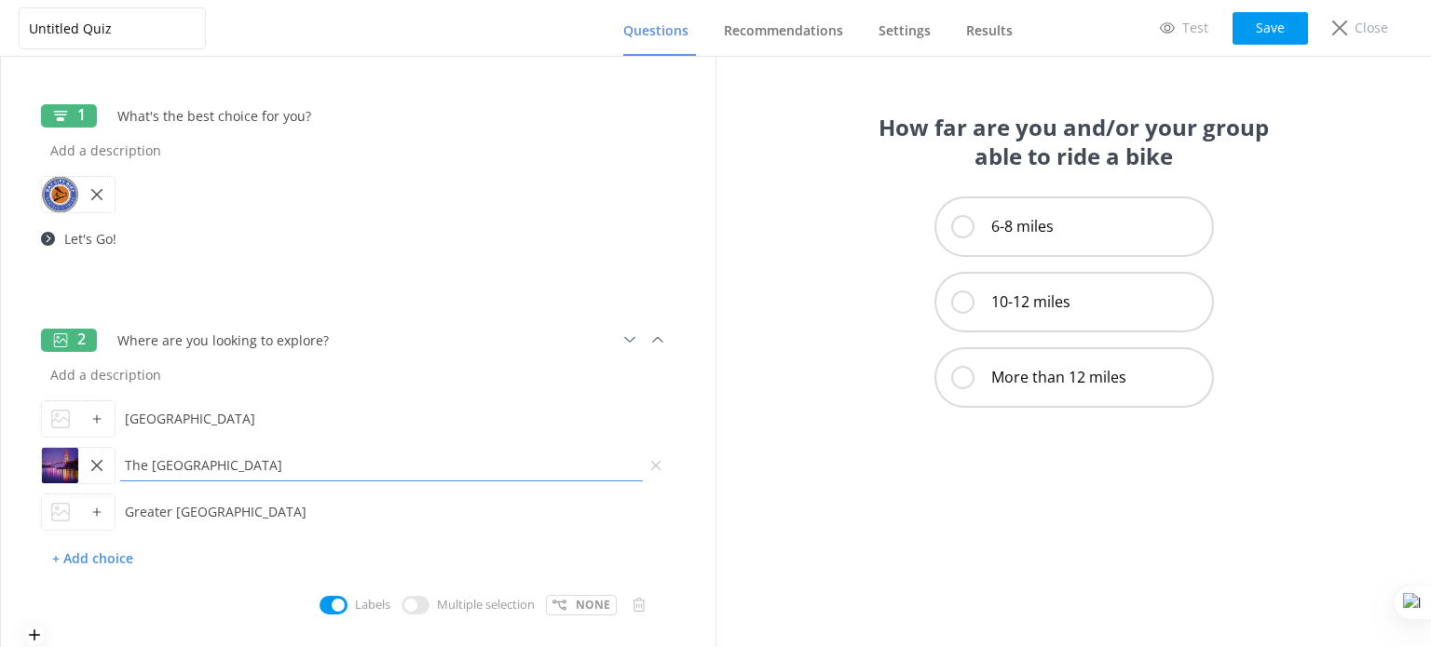
click at [344, 451] on input "The [GEOGRAPHIC_DATA]" at bounding box center [382, 465] width 532 height 42
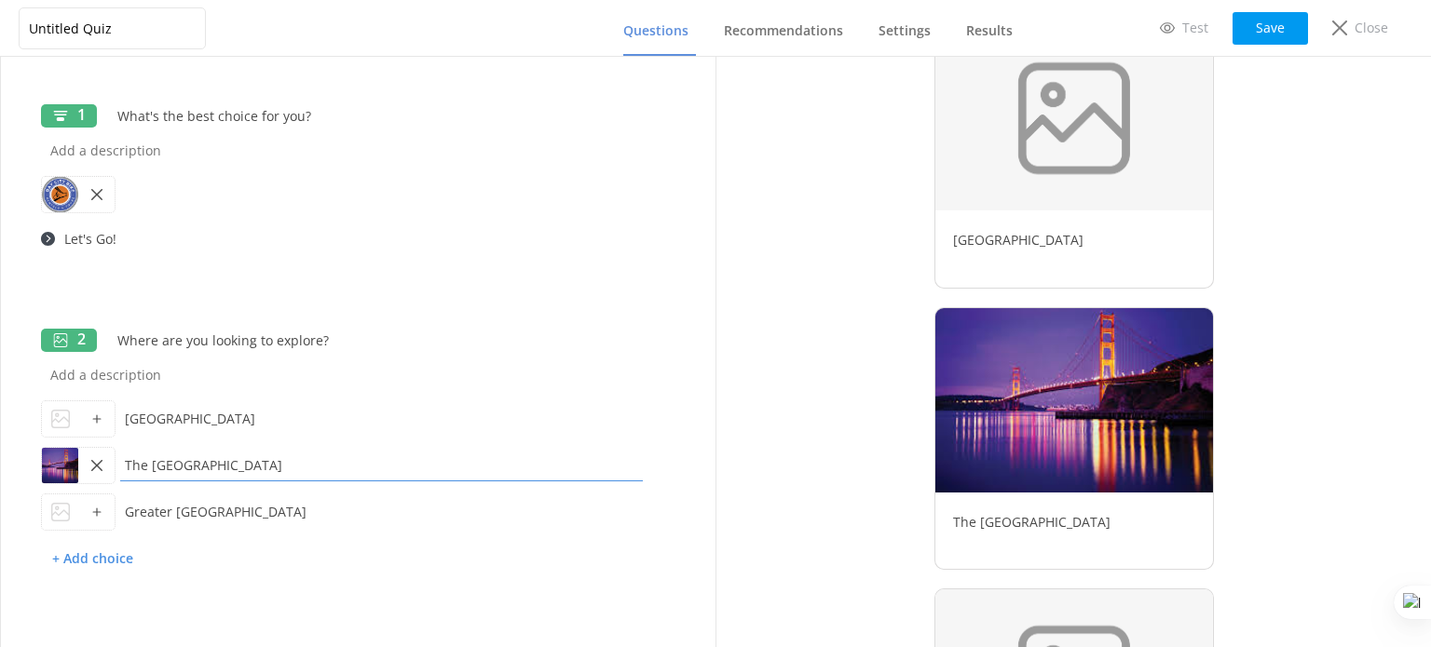
scroll to position [140, 0]
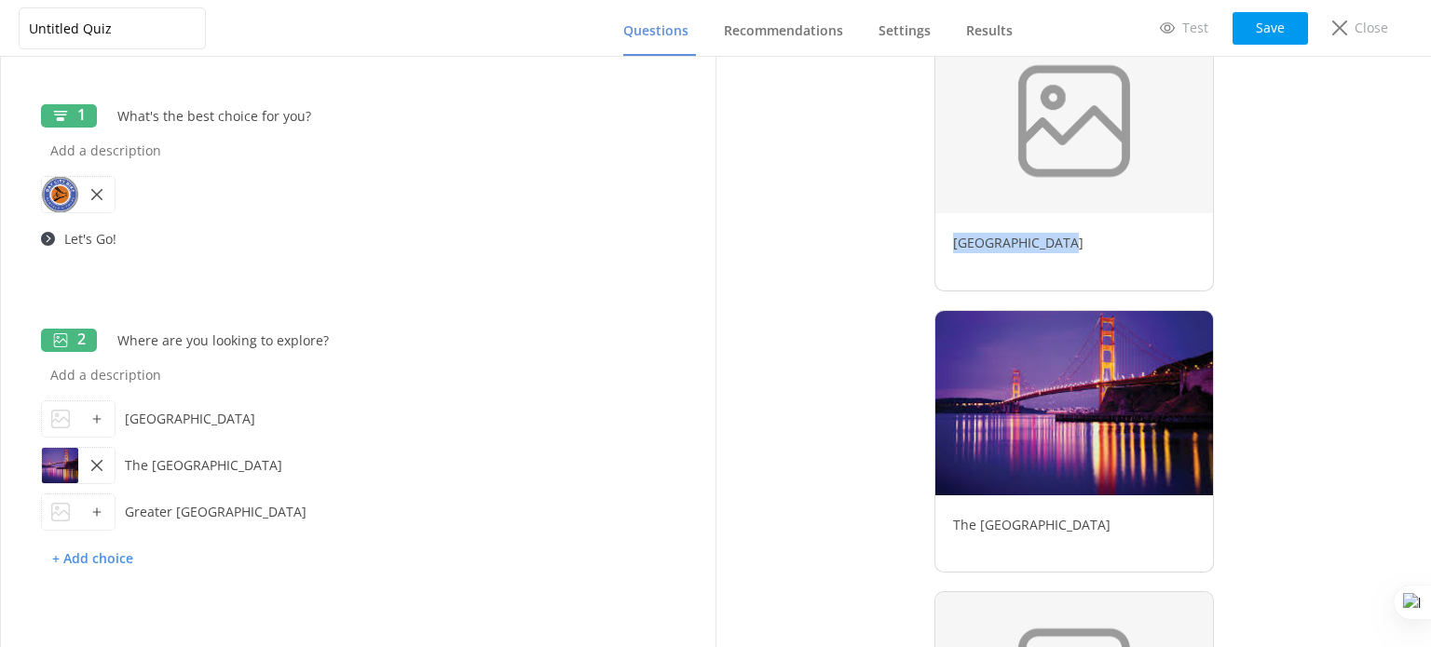
drag, startPoint x: 1073, startPoint y: 249, endPoint x: 928, endPoint y: 241, distance: 145.5
click at [934, 241] on div "[GEOGRAPHIC_DATA]" at bounding box center [1073, 252] width 279 height 76
copy p "[GEOGRAPHIC_DATA]"
